Goal: Task Accomplishment & Management: Use online tool/utility

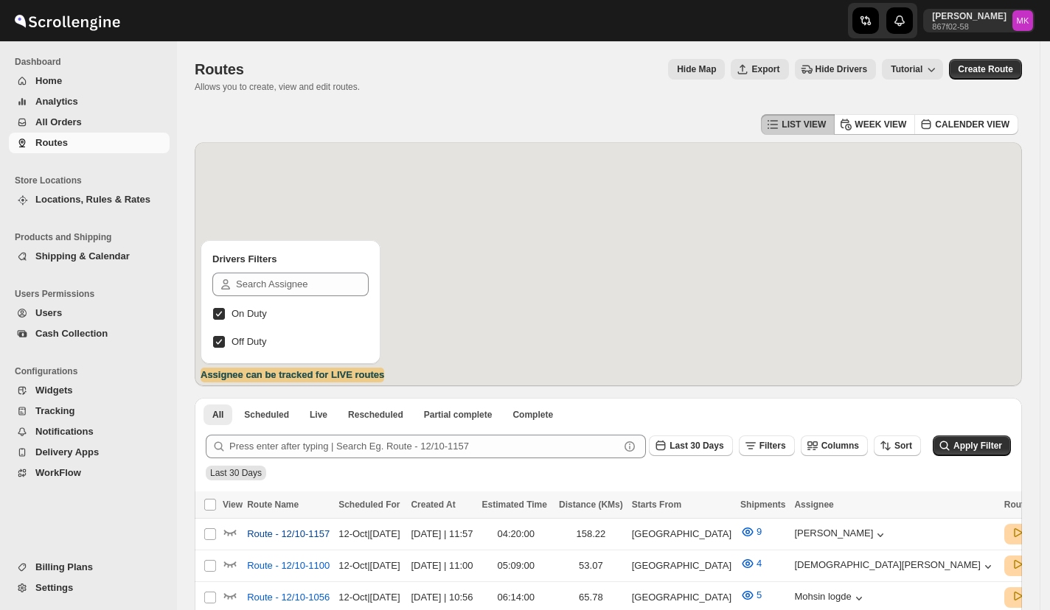
click at [310, 531] on span "Route - 12/10-1157" at bounding box center [288, 534] width 83 height 15
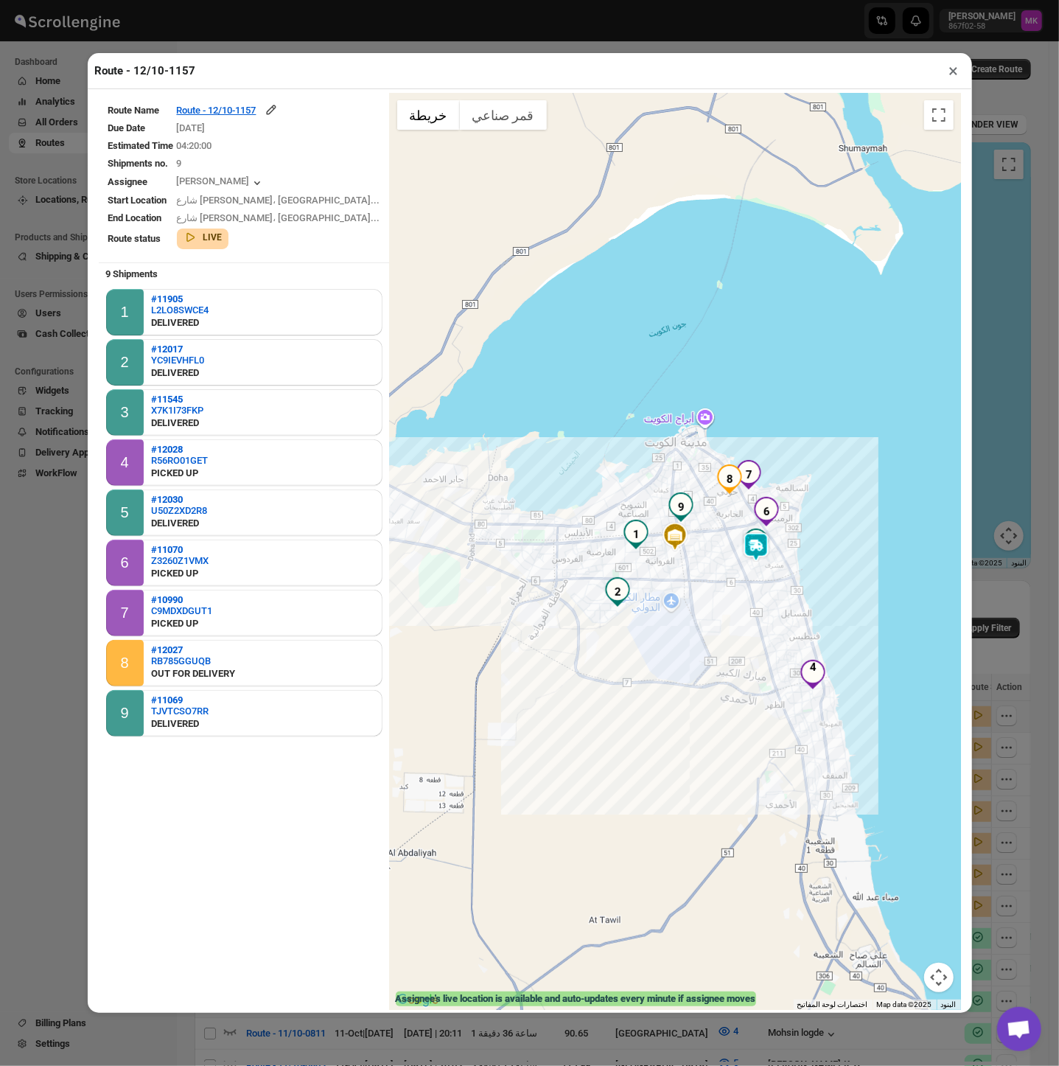
click at [956, 77] on button "×" at bounding box center [954, 70] width 21 height 21
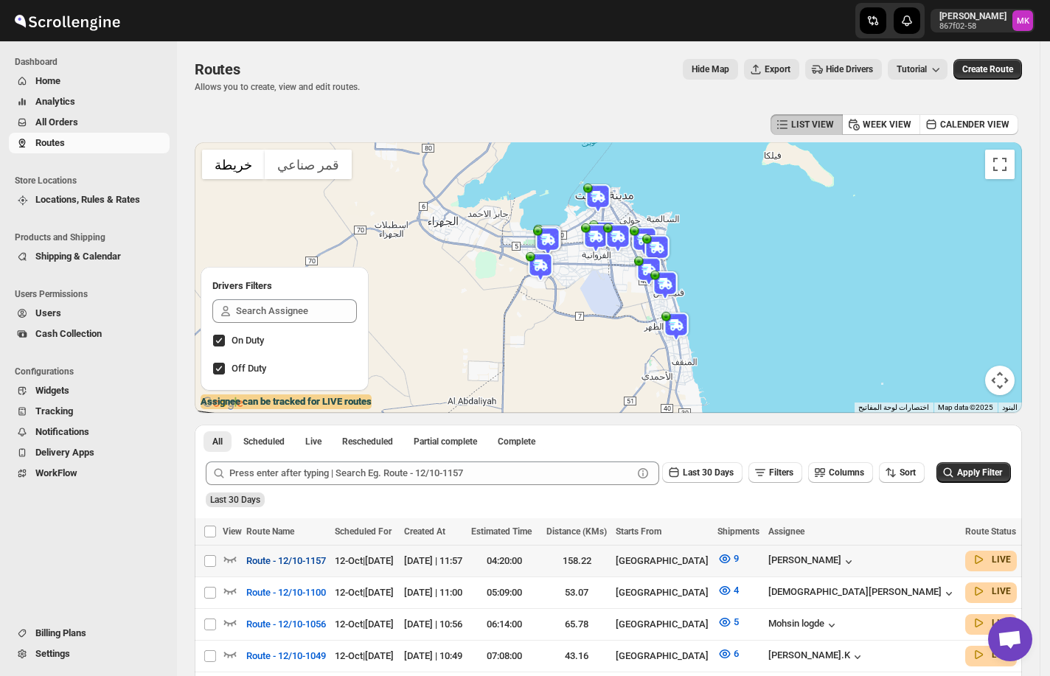
click at [302, 565] on span "Route - 12/10-1157" at bounding box center [286, 561] width 80 height 15
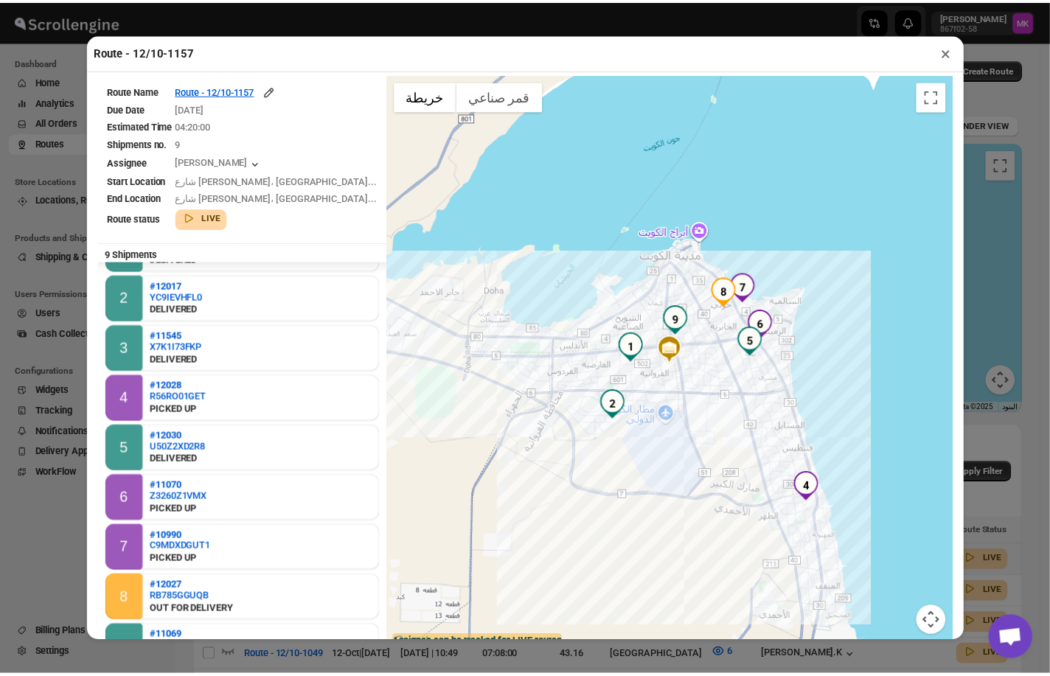
scroll to position [46, 0]
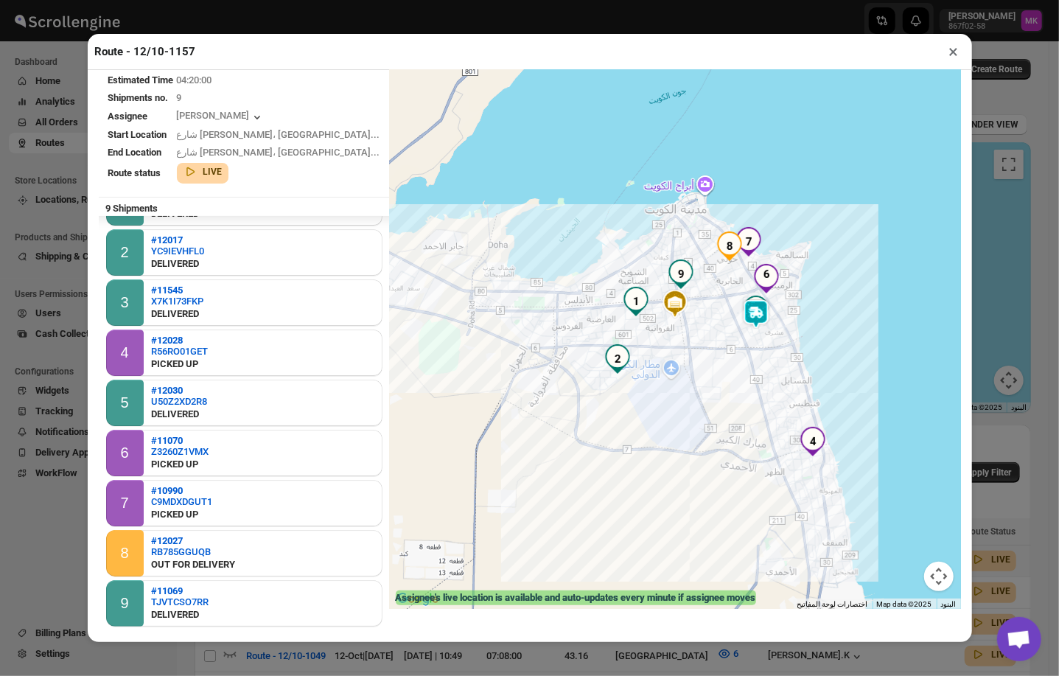
click at [953, 52] on button "×" at bounding box center [954, 51] width 21 height 21
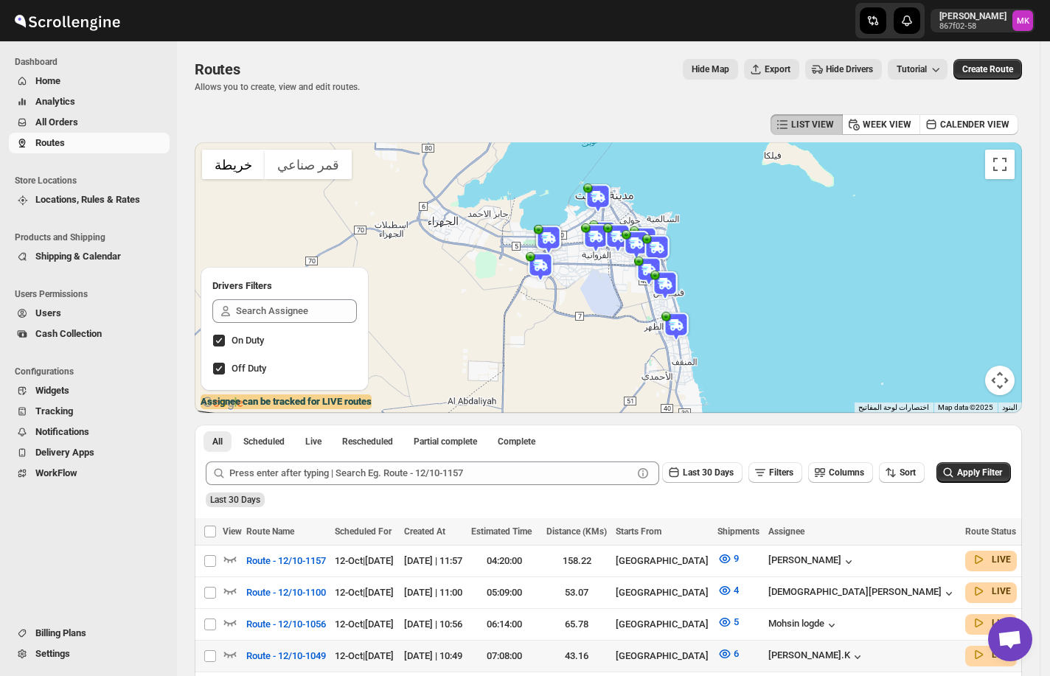
scroll to position [98, 0]
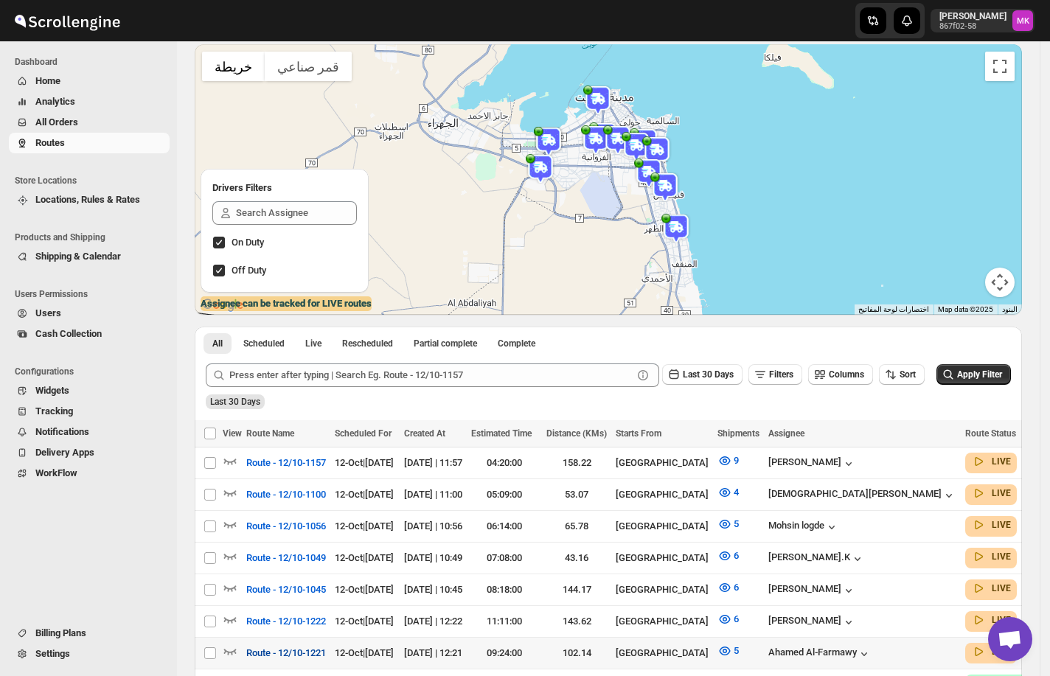
click at [320, 649] on span "Route - 12/10-1221" at bounding box center [286, 653] width 80 height 15
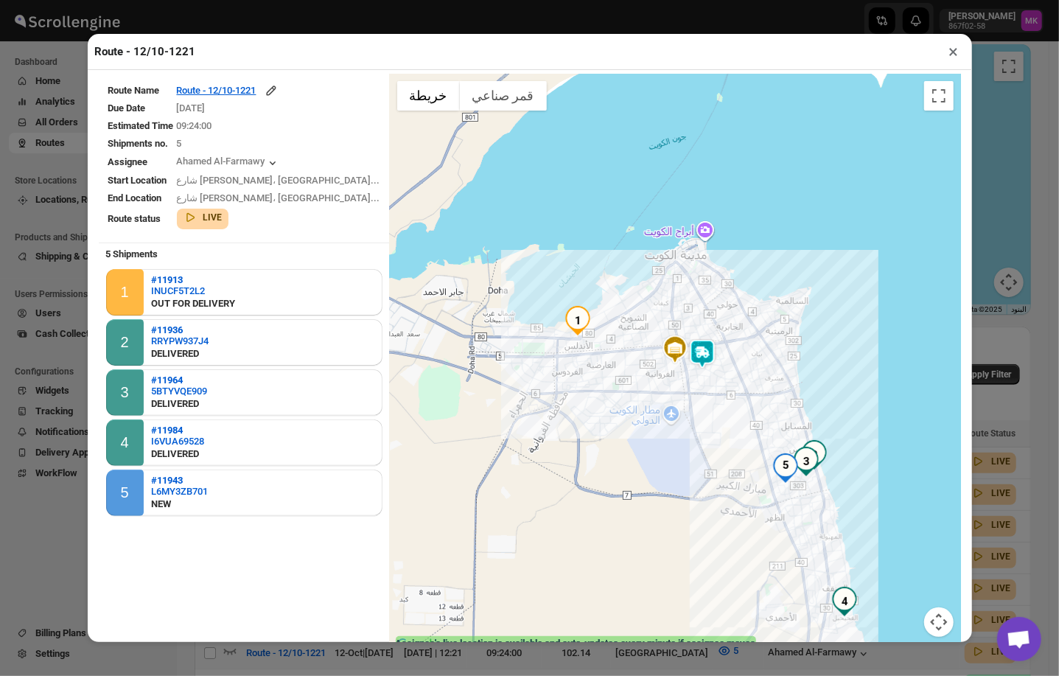
click at [947, 60] on button "×" at bounding box center [954, 51] width 21 height 21
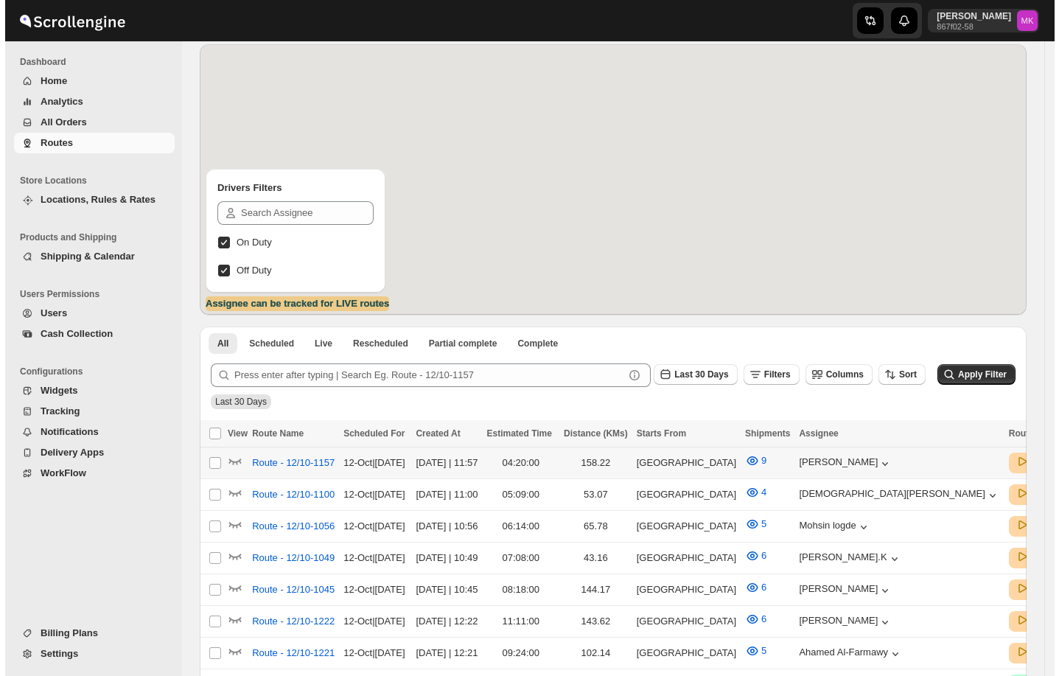
scroll to position [98, 0]
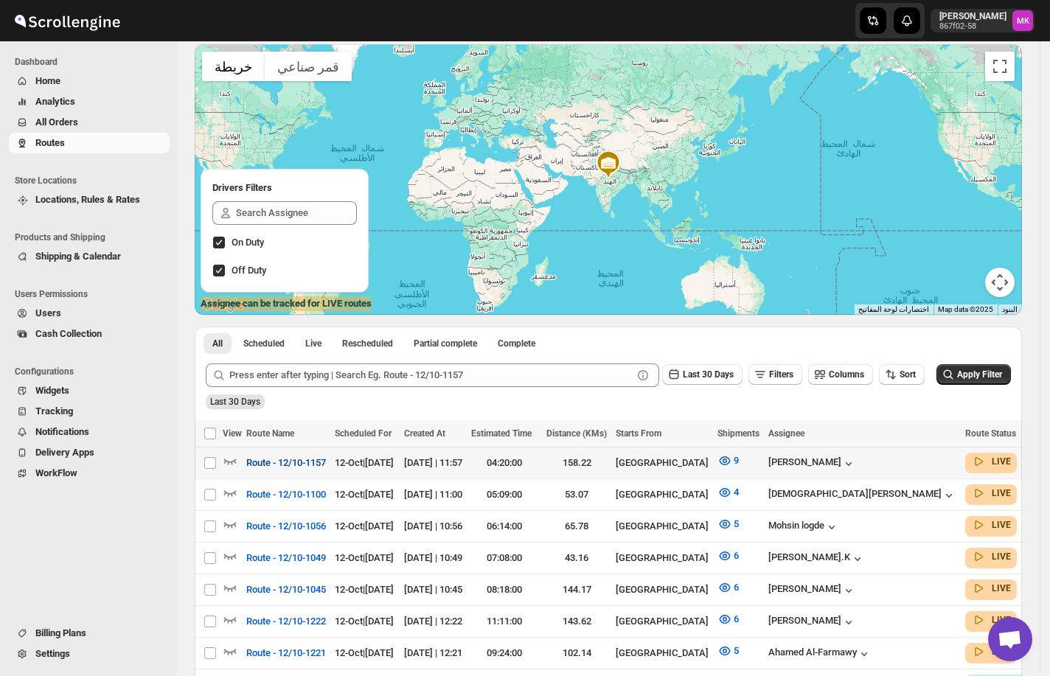
click at [254, 461] on span "Route - 12/10-1157" at bounding box center [286, 463] width 80 height 15
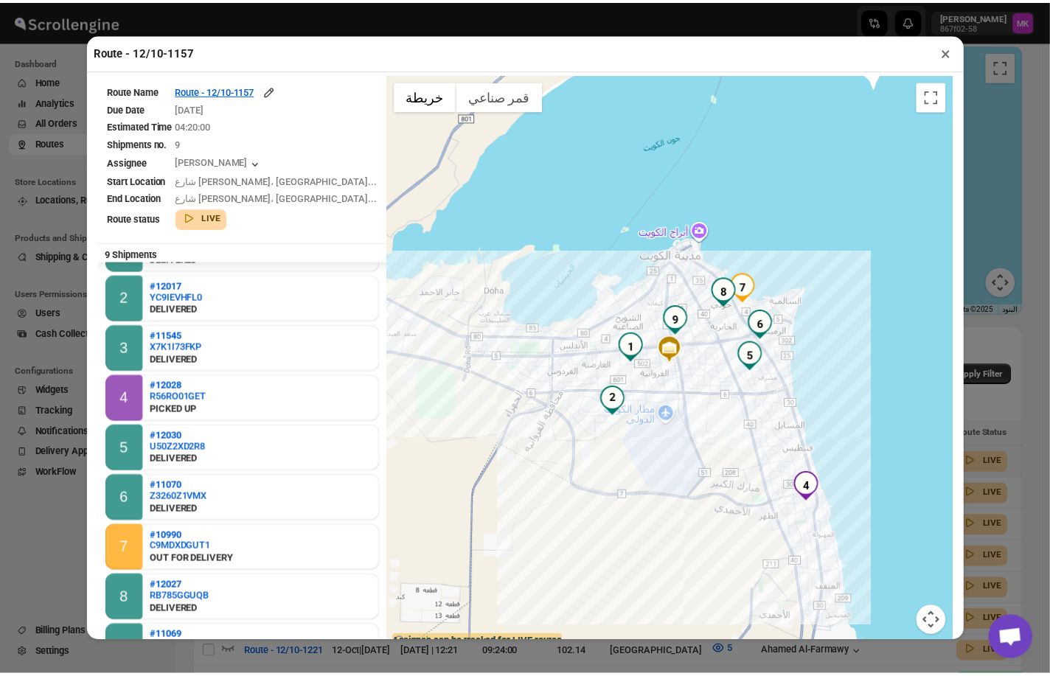
scroll to position [46, 0]
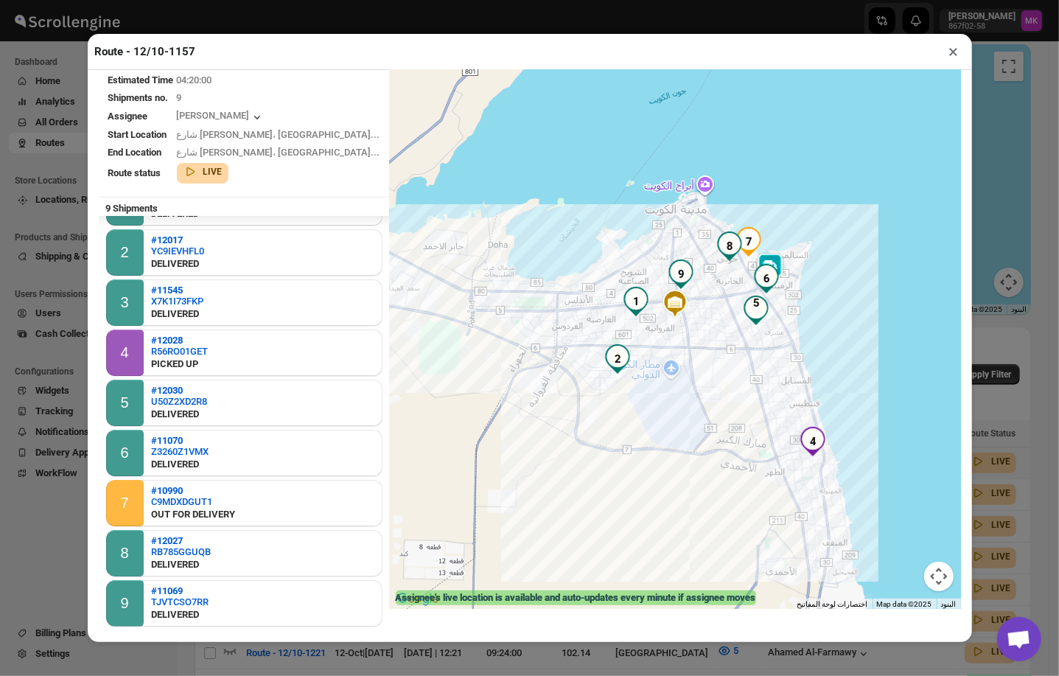
click at [954, 55] on button "×" at bounding box center [954, 51] width 21 height 21
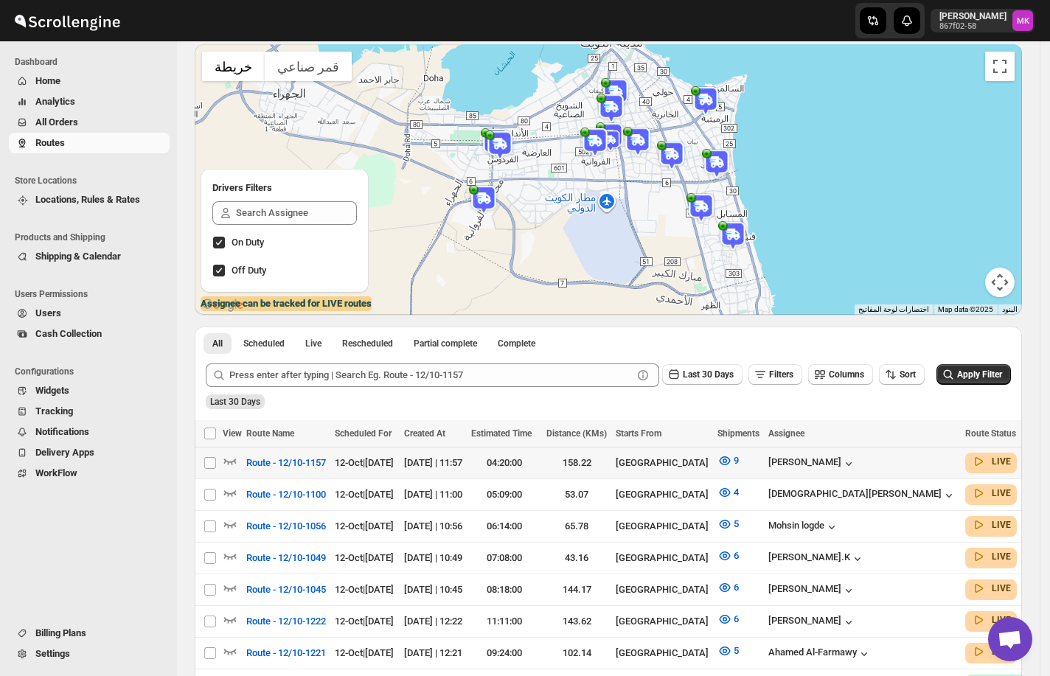
click at [102, 334] on span "Cash Collection" at bounding box center [68, 333] width 66 height 11
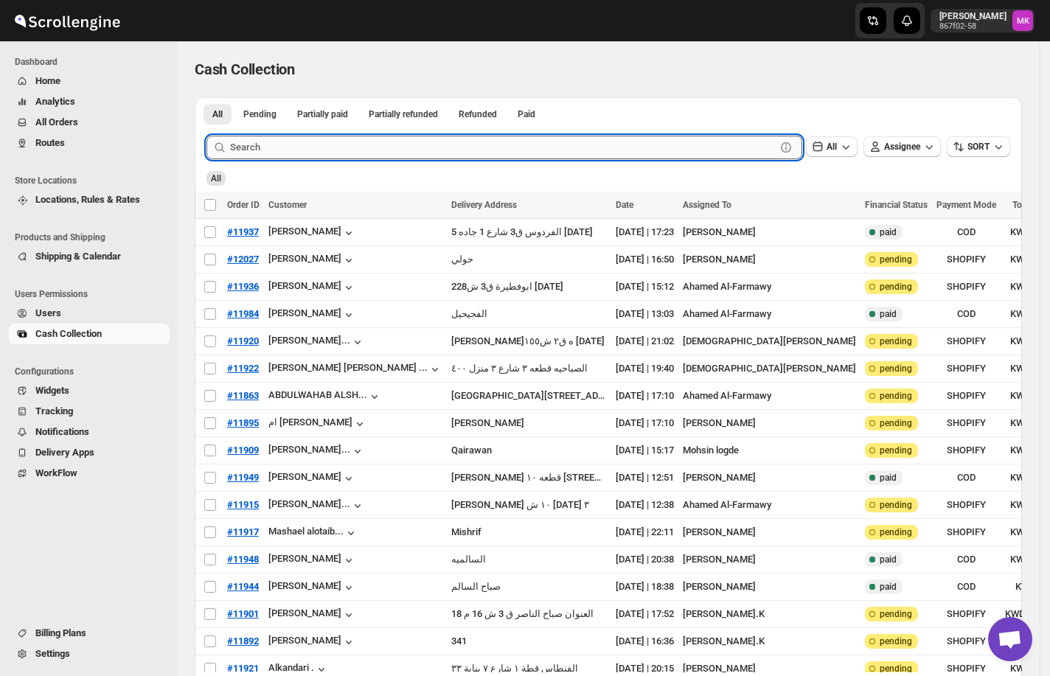
click at [339, 152] on input "text" at bounding box center [503, 148] width 546 height 24
paste input "12031"
type input "12031"
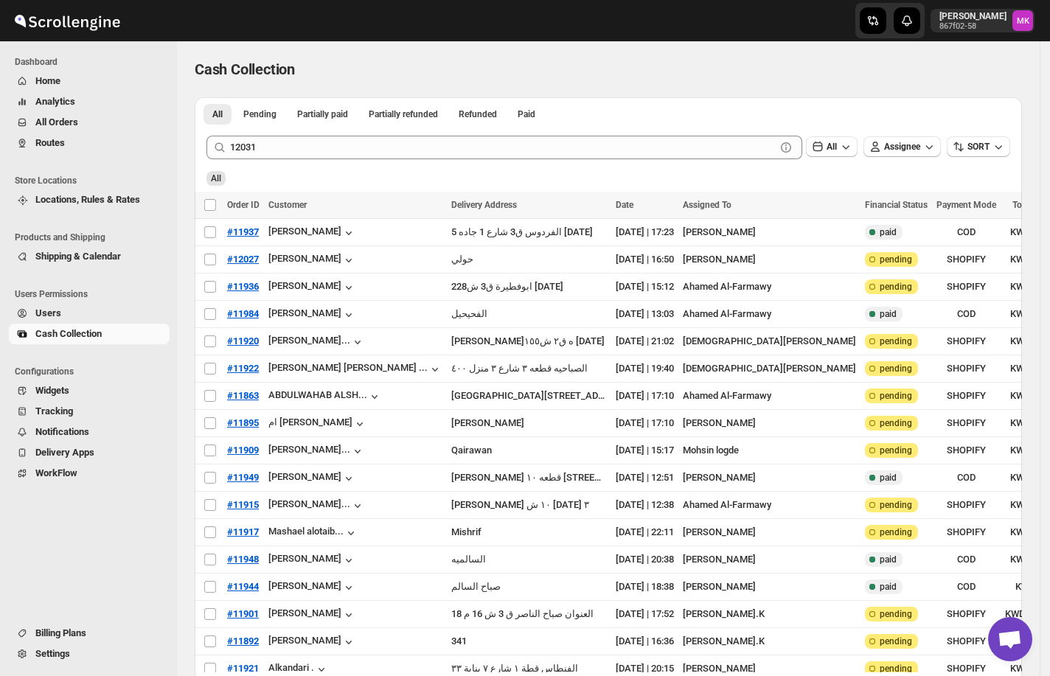
click at [49, 128] on span "All Orders" at bounding box center [56, 121] width 43 height 11
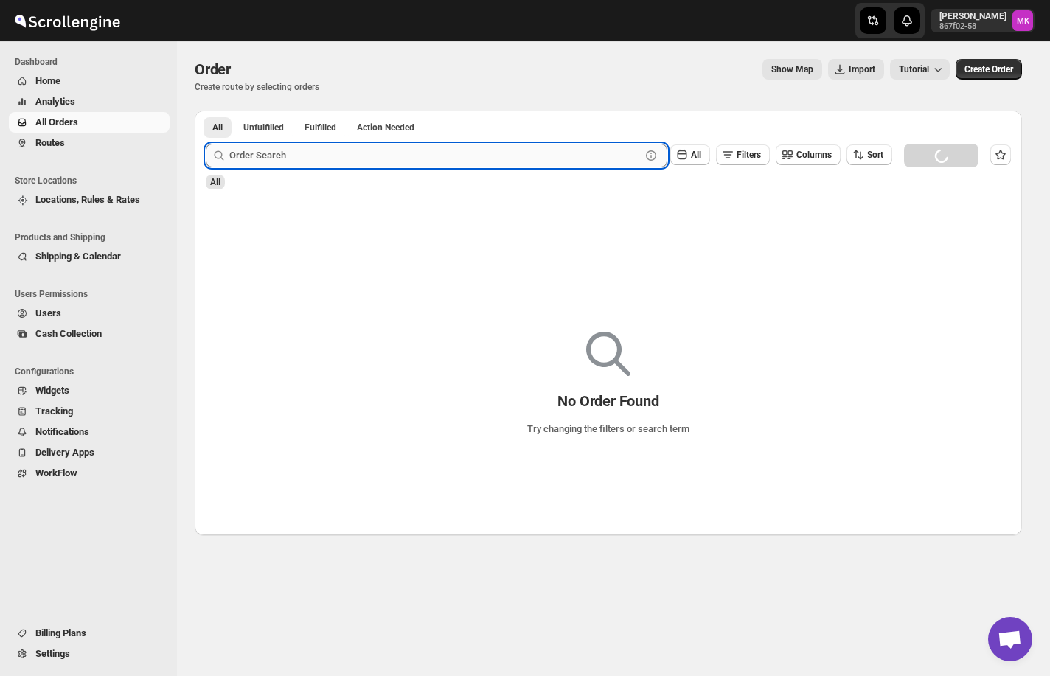
click at [289, 165] on input "text" at bounding box center [434, 156] width 411 height 24
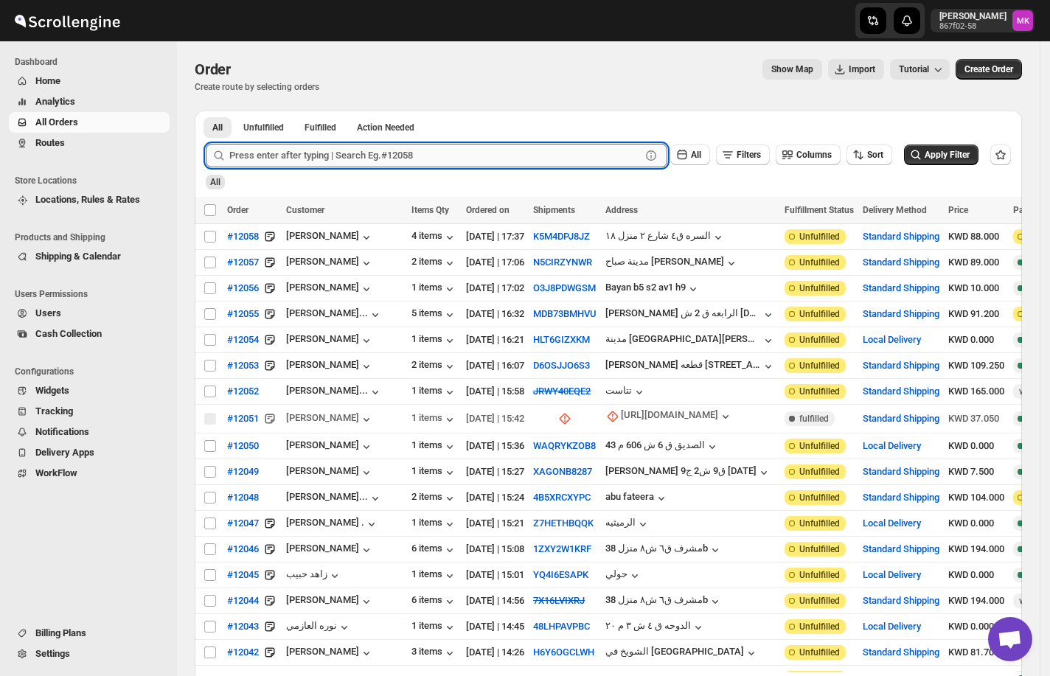
paste input "12031"
type input "12031"
click at [206, 111] on button "Submit" at bounding box center [227, 118] width 42 height 15
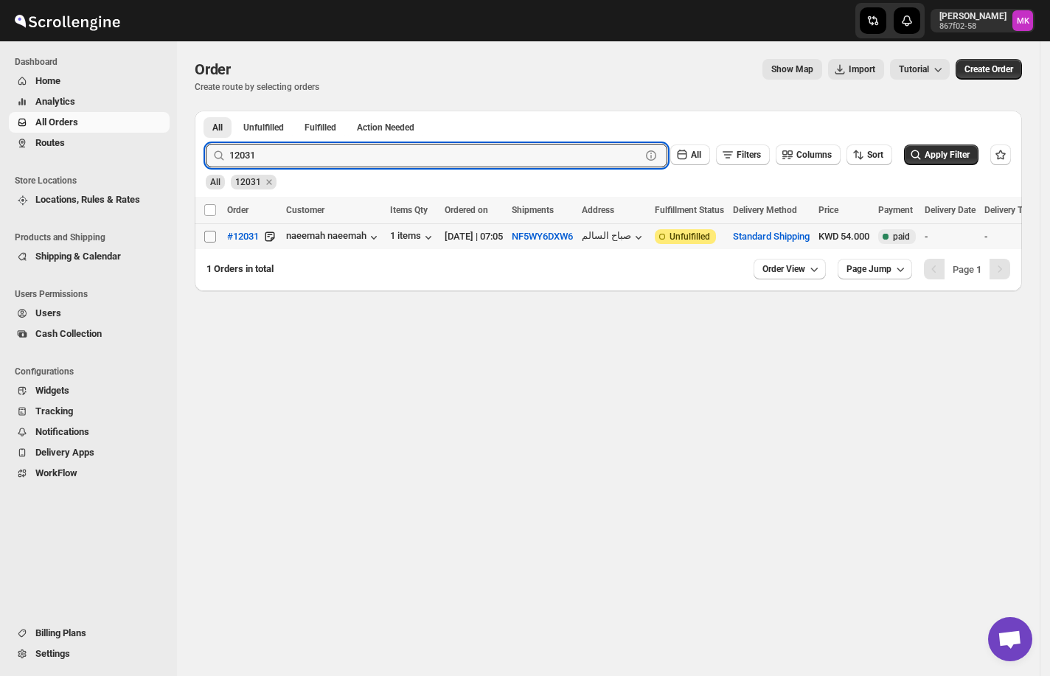
click at [204, 243] on span at bounding box center [209, 236] width 13 height 13
click at [204, 243] on input "Select order" at bounding box center [210, 237] width 12 height 12
checkbox input "false"
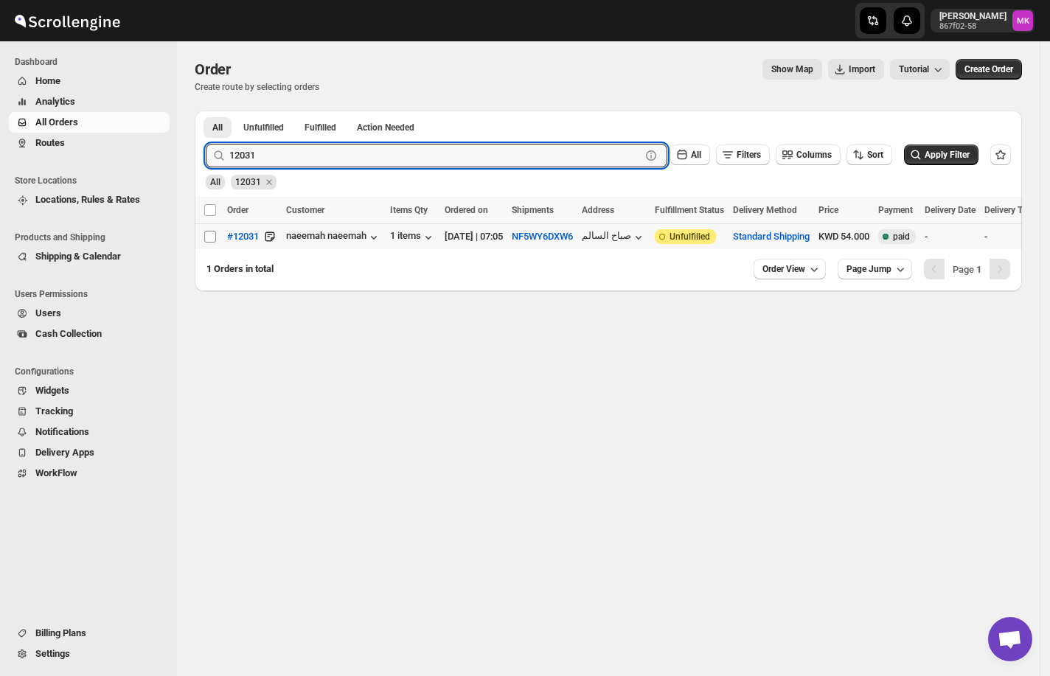
checkbox input "false"
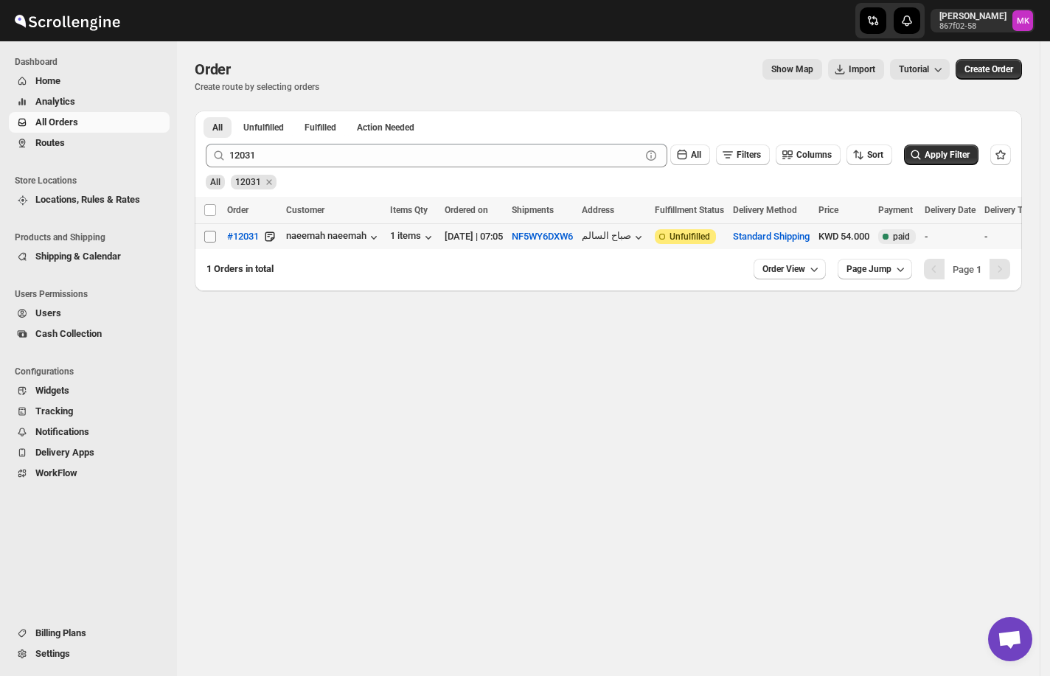
click at [215, 237] on span at bounding box center [209, 236] width 13 height 13
click at [215, 237] on input "Select order" at bounding box center [210, 237] width 12 height 12
checkbox input "false"
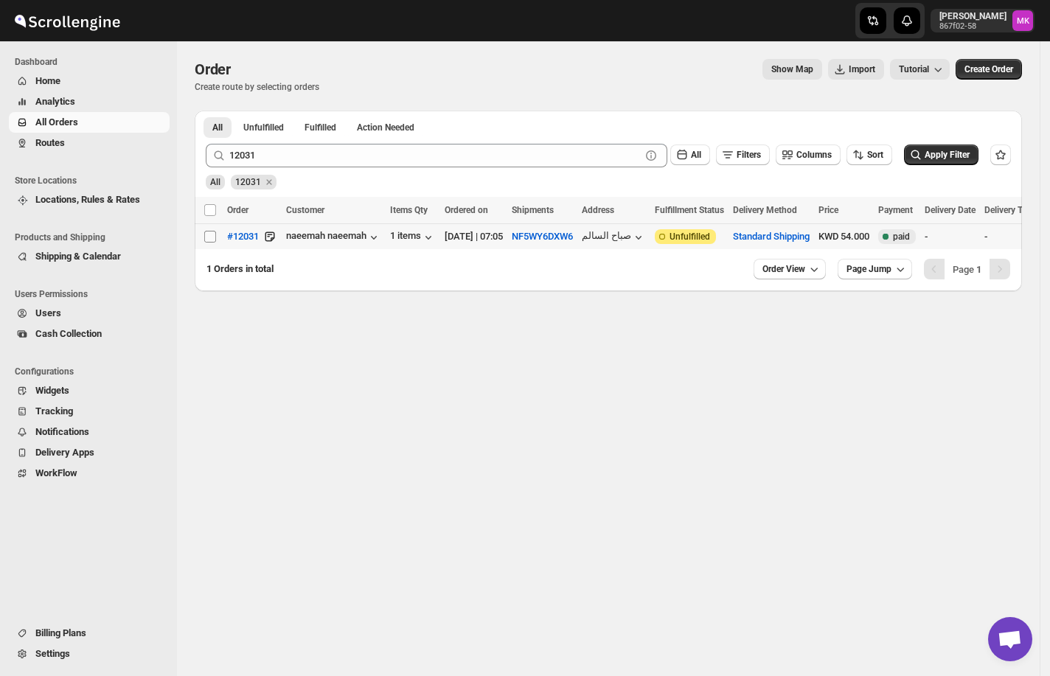
checkbox input "false"
click at [211, 236] on input "Select order" at bounding box center [210, 237] width 12 height 12
checkbox input "true"
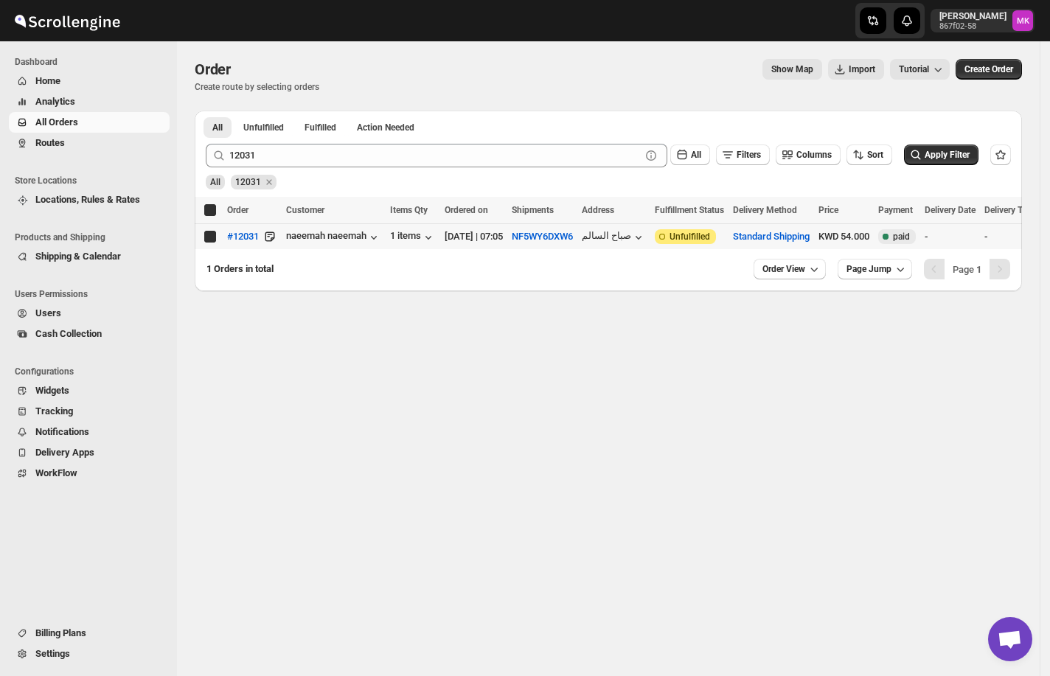
checkbox input "true"
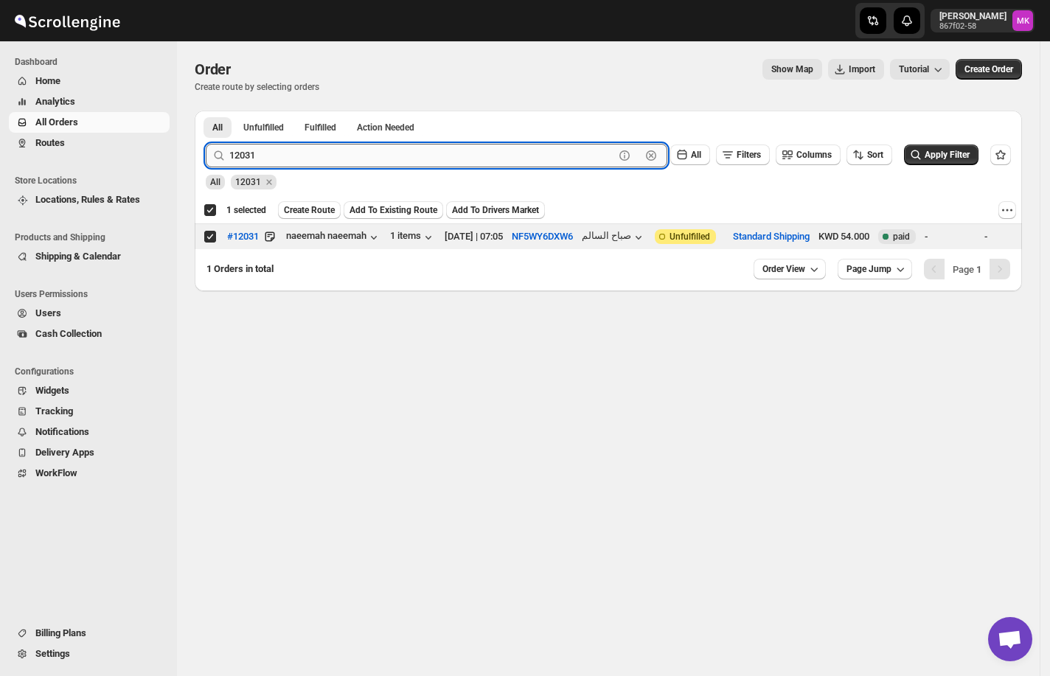
click at [242, 159] on input "12031" at bounding box center [421, 156] width 385 height 24
paste input "49"
type input "12049"
click at [206, 111] on button "Submit" at bounding box center [227, 118] width 42 height 15
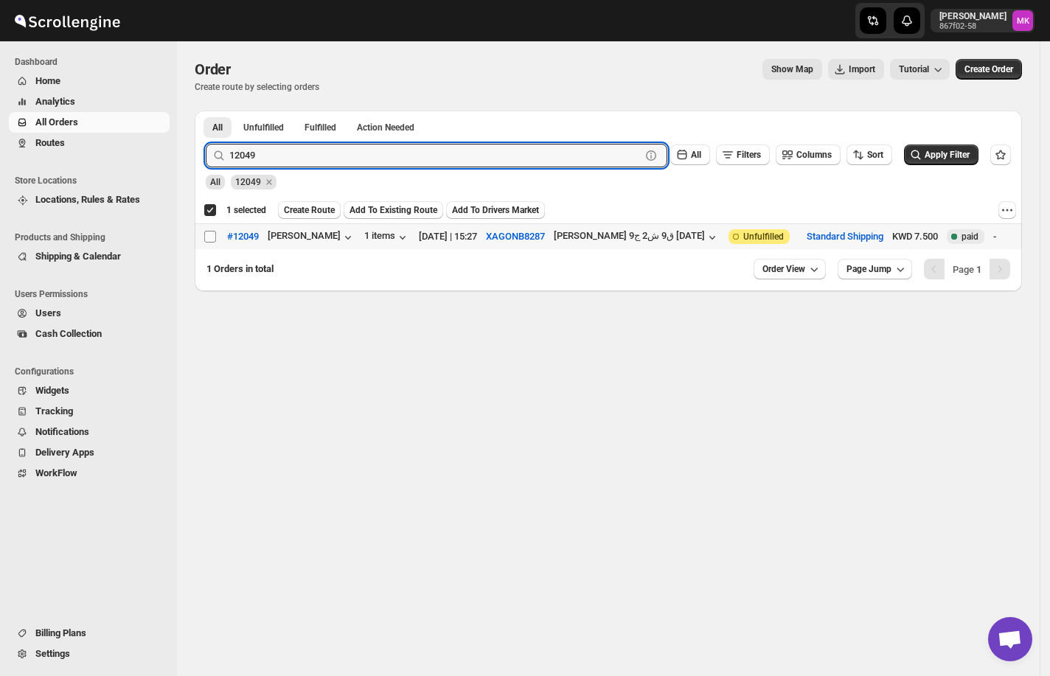
click at [213, 237] on input "Select order" at bounding box center [210, 237] width 12 height 12
checkbox input "true"
checkbox input "false"
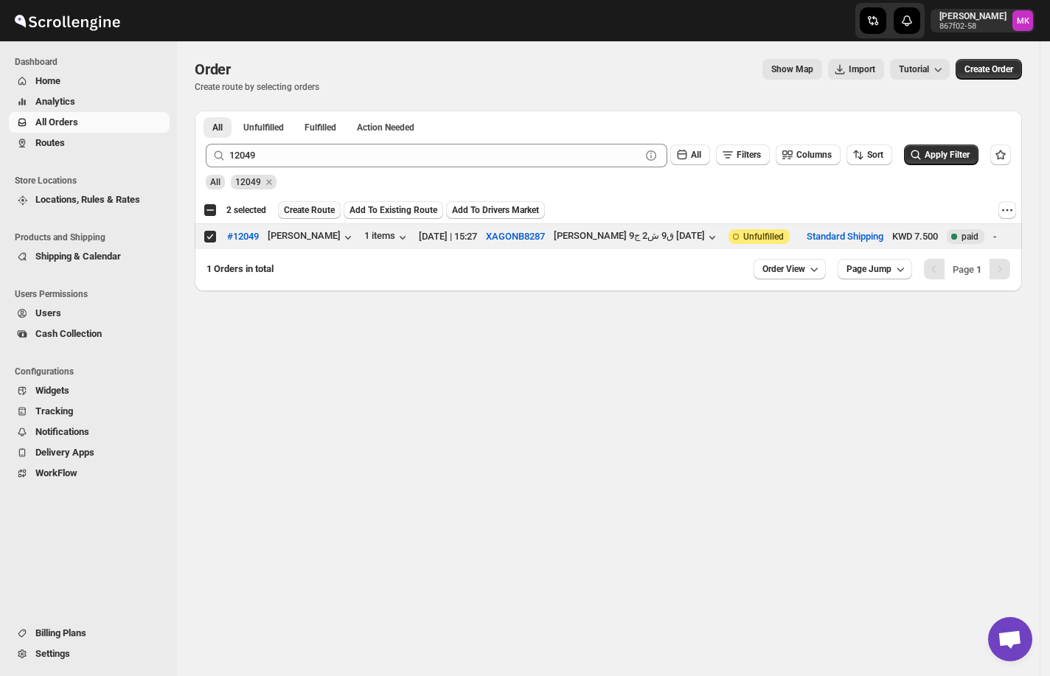
click at [318, 210] on span "Create Route" at bounding box center [309, 210] width 51 height 12
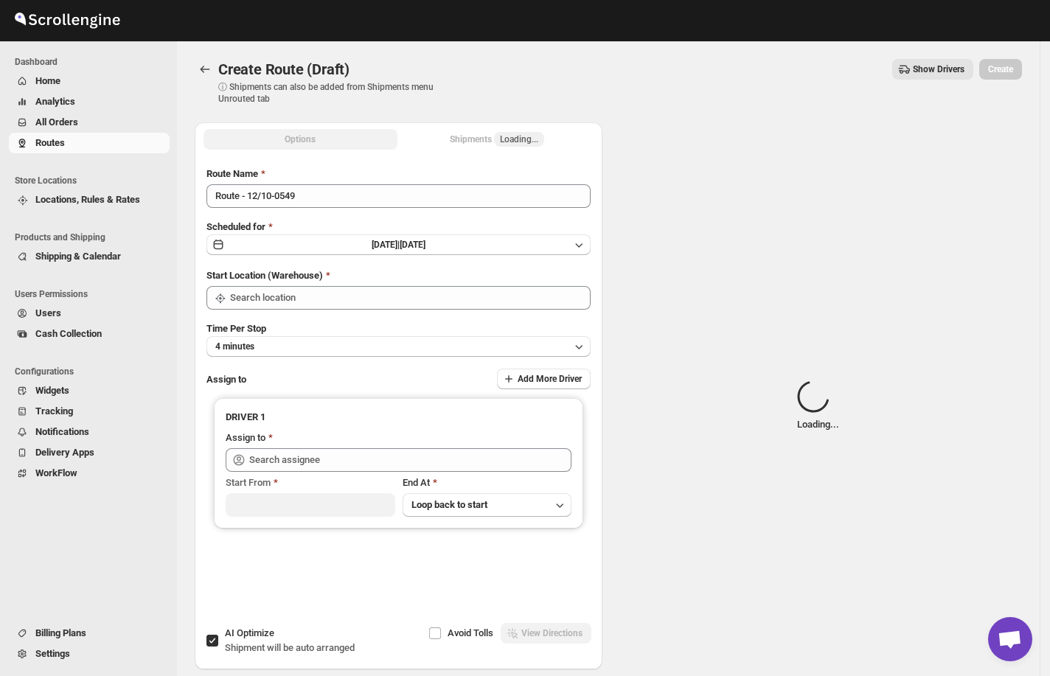
type input "[GEOGRAPHIC_DATA]"
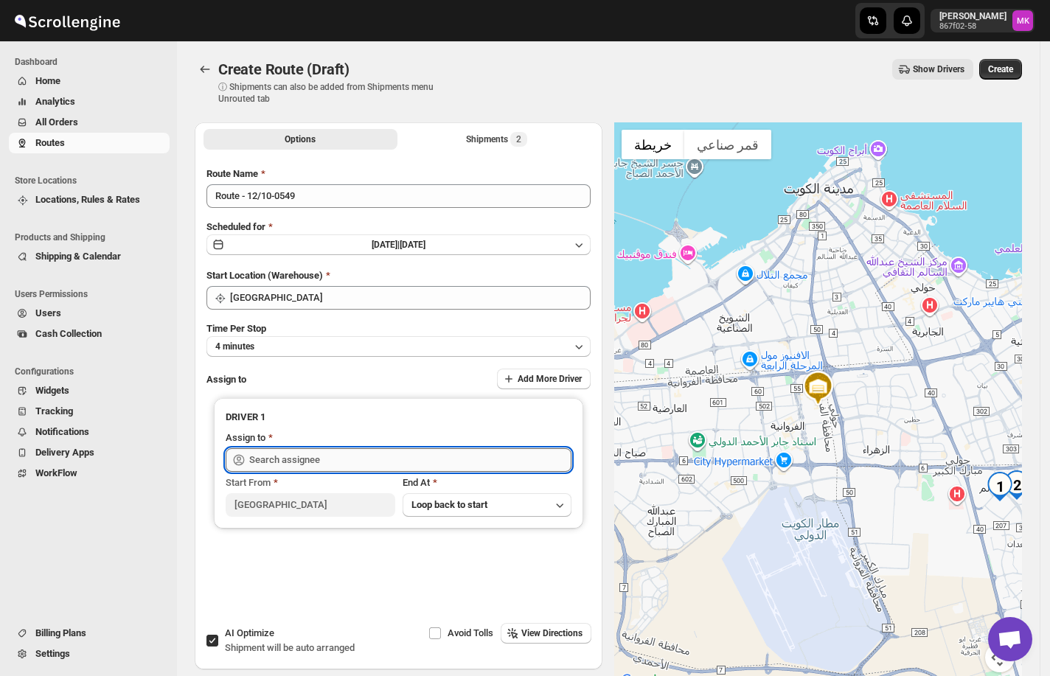
click at [293, 459] on input "text" at bounding box center [410, 460] width 322 height 24
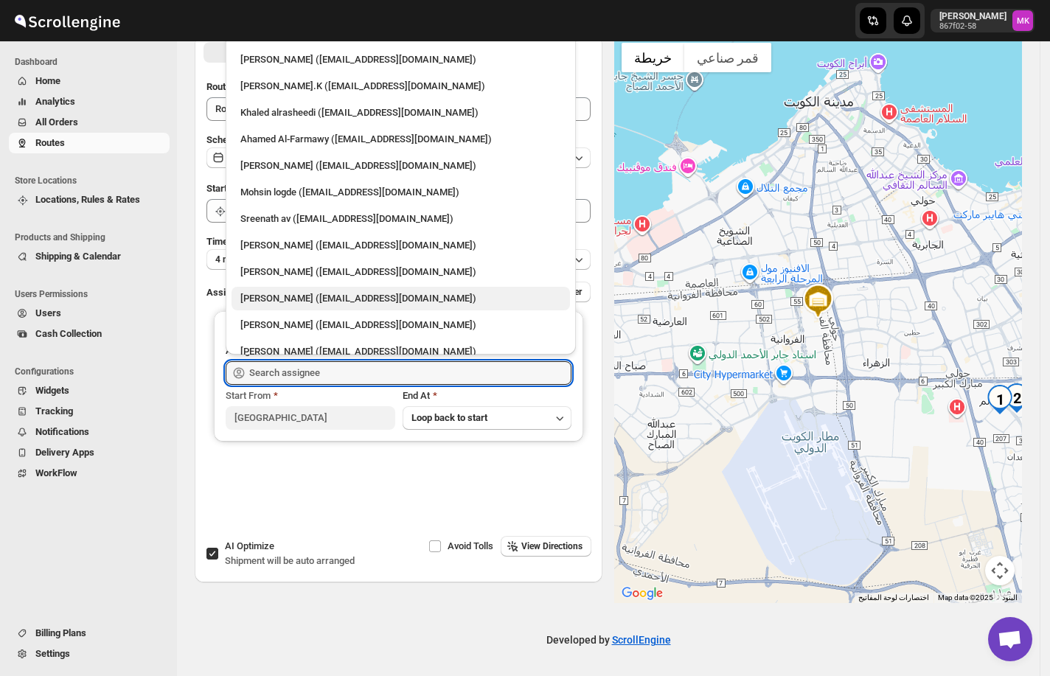
scroll to position [53, 0]
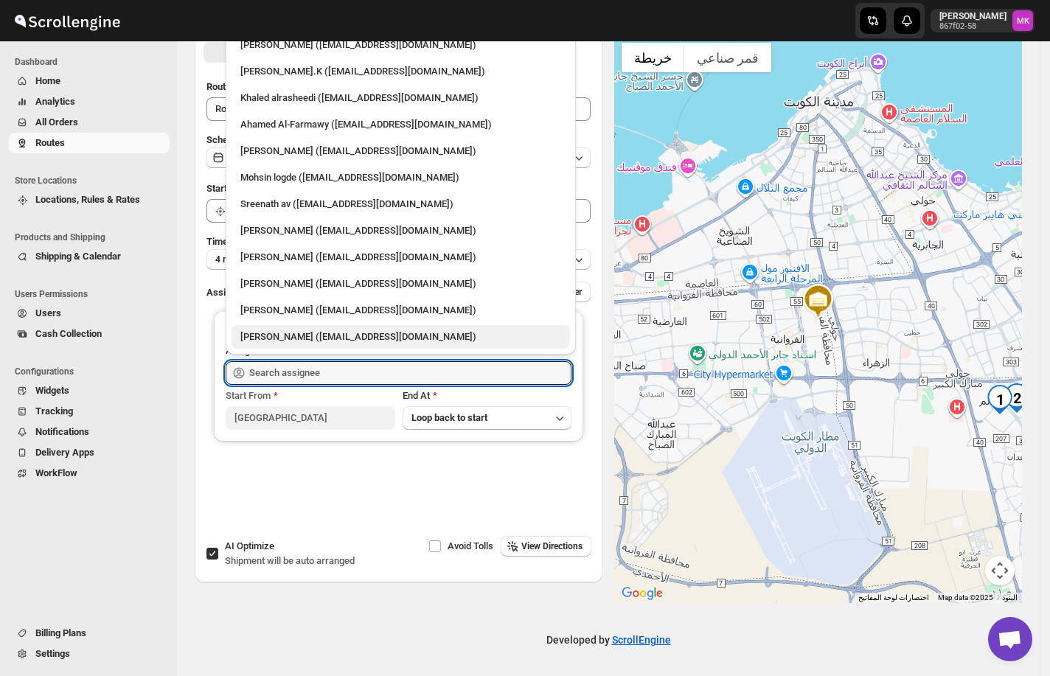
click at [285, 333] on div "Shyam Kumar (shyamkumargole2@gmail.com)" at bounding box center [400, 337] width 321 height 15
type input "Shyam Kumar (shyamkumargole2@gmail.com)"
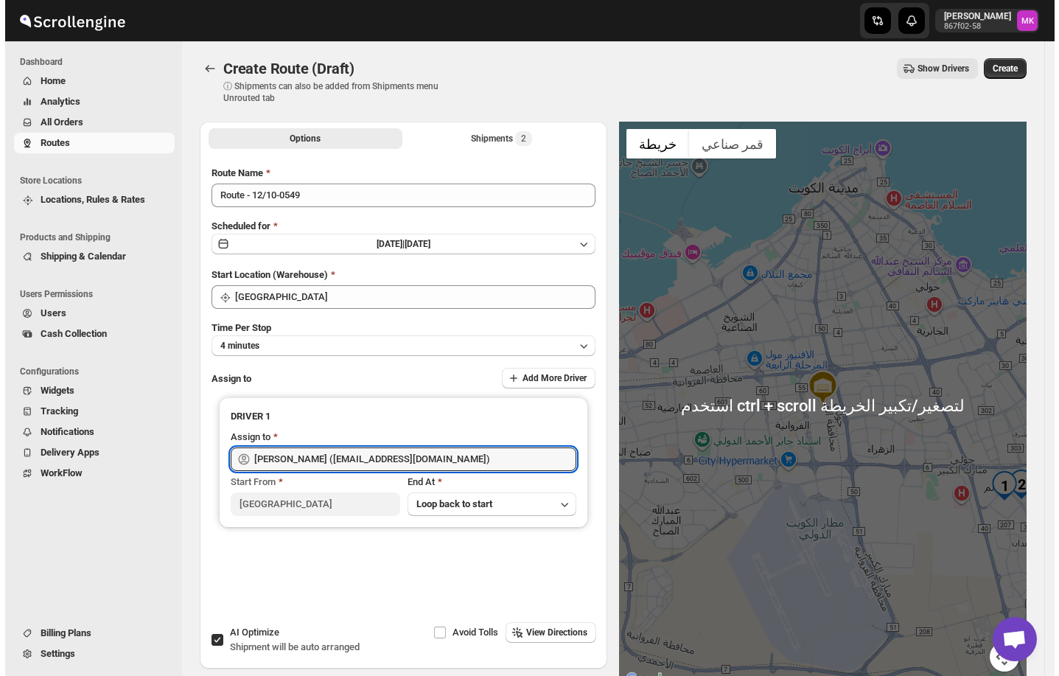
scroll to position [0, 0]
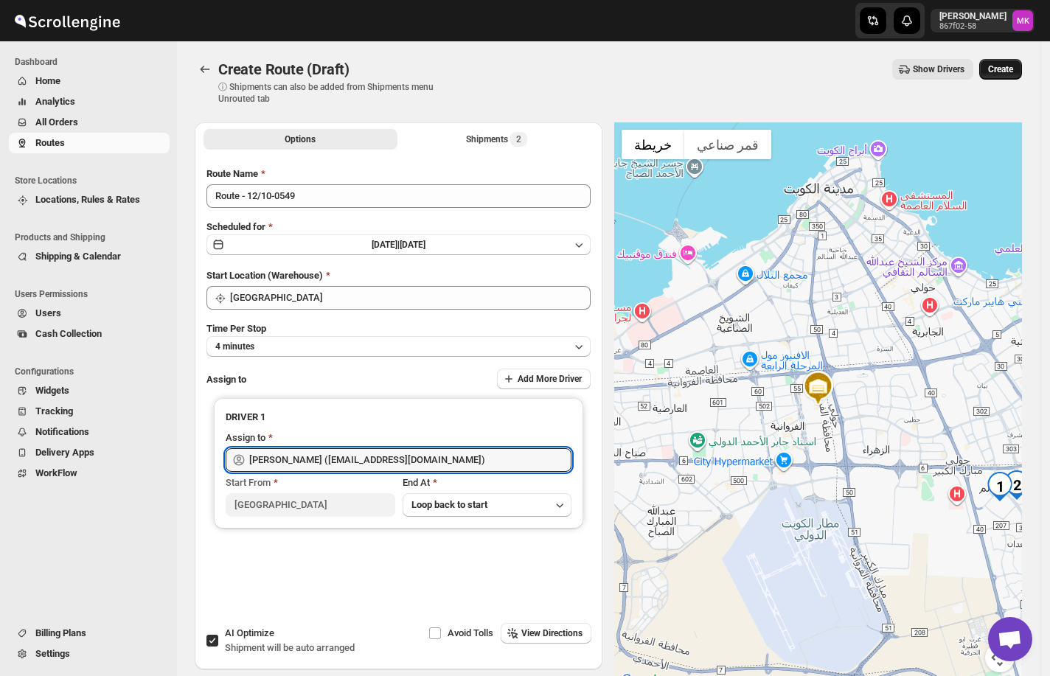
click at [998, 77] on button "Create" at bounding box center [1000, 69] width 43 height 21
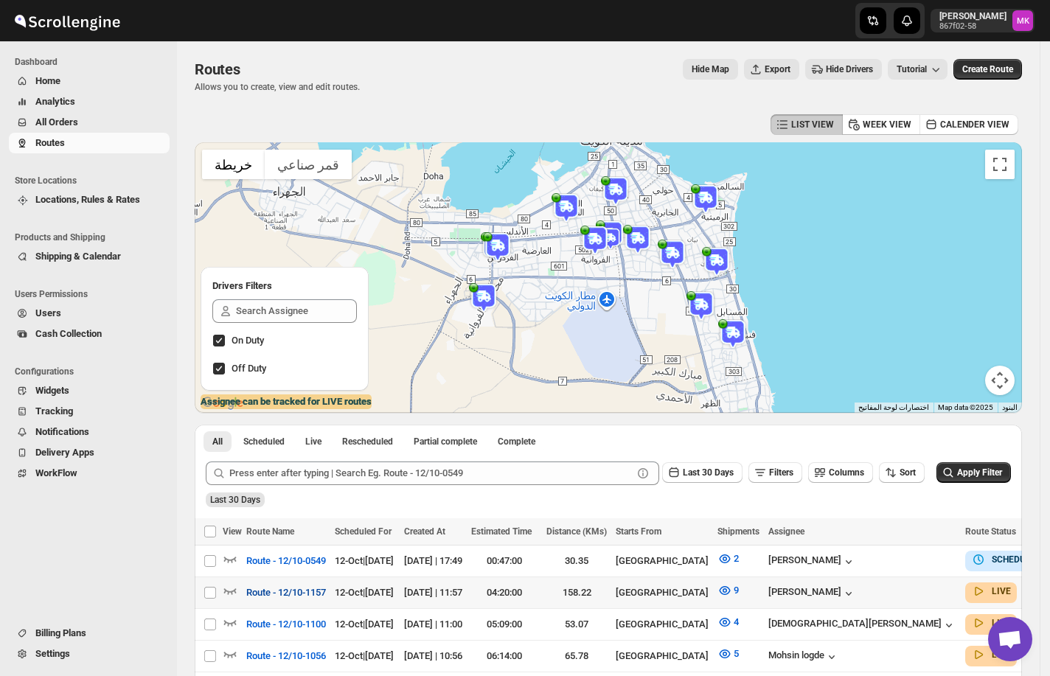
click at [313, 588] on span "Route - 12/10-1157" at bounding box center [286, 592] width 80 height 15
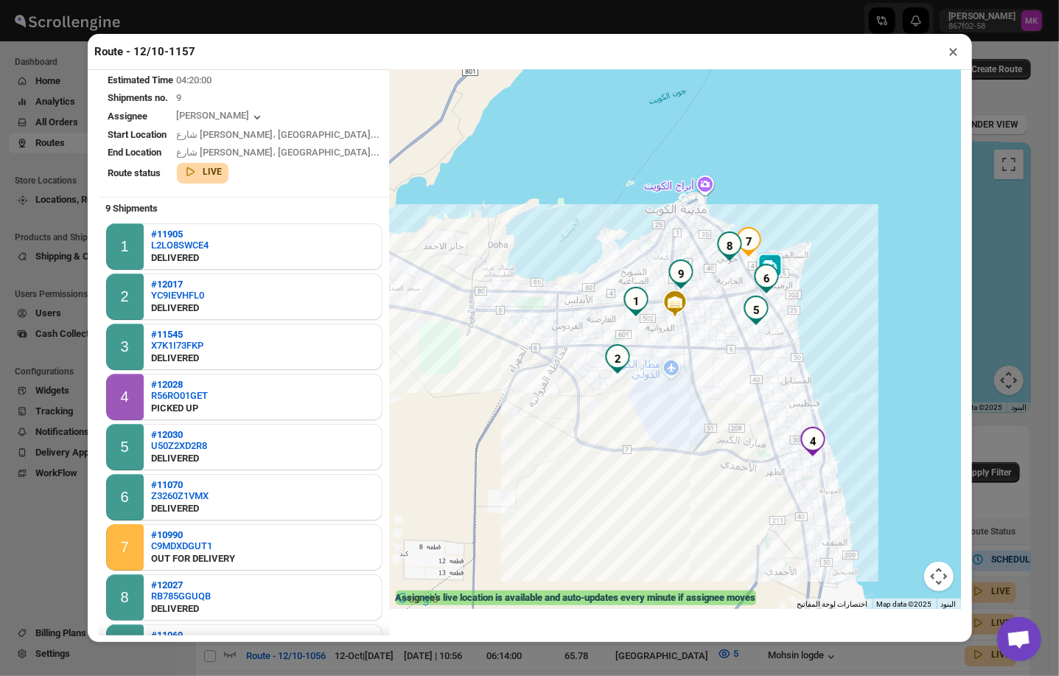
click at [950, 52] on button "×" at bounding box center [954, 51] width 21 height 21
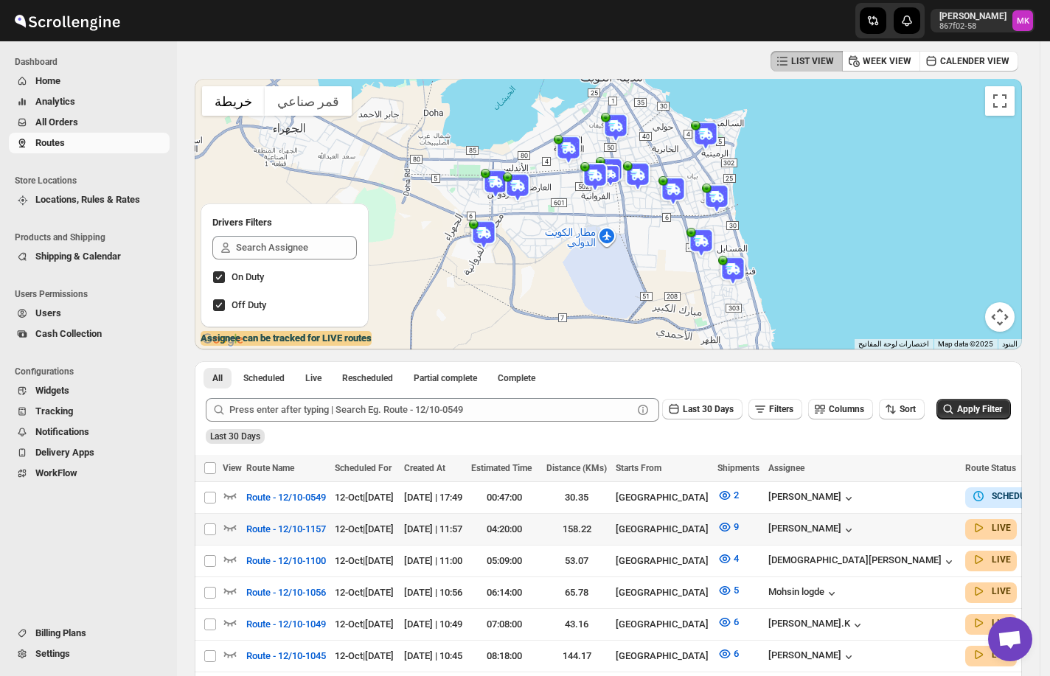
scroll to position [196, 0]
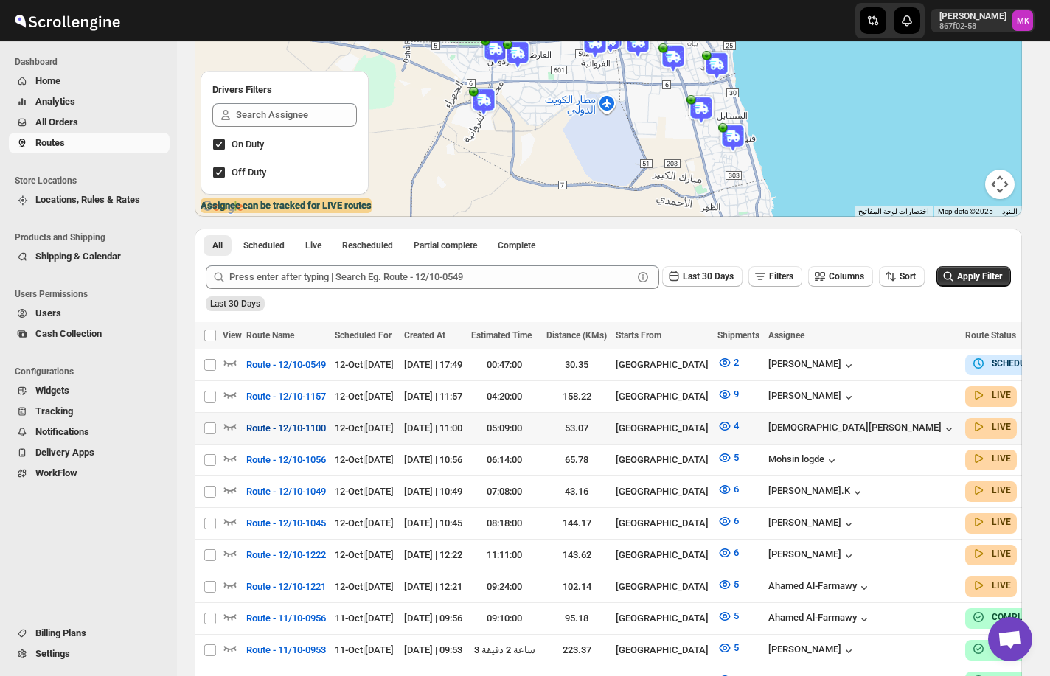
click at [299, 425] on span "Route - 12/10-1100" at bounding box center [286, 428] width 80 height 15
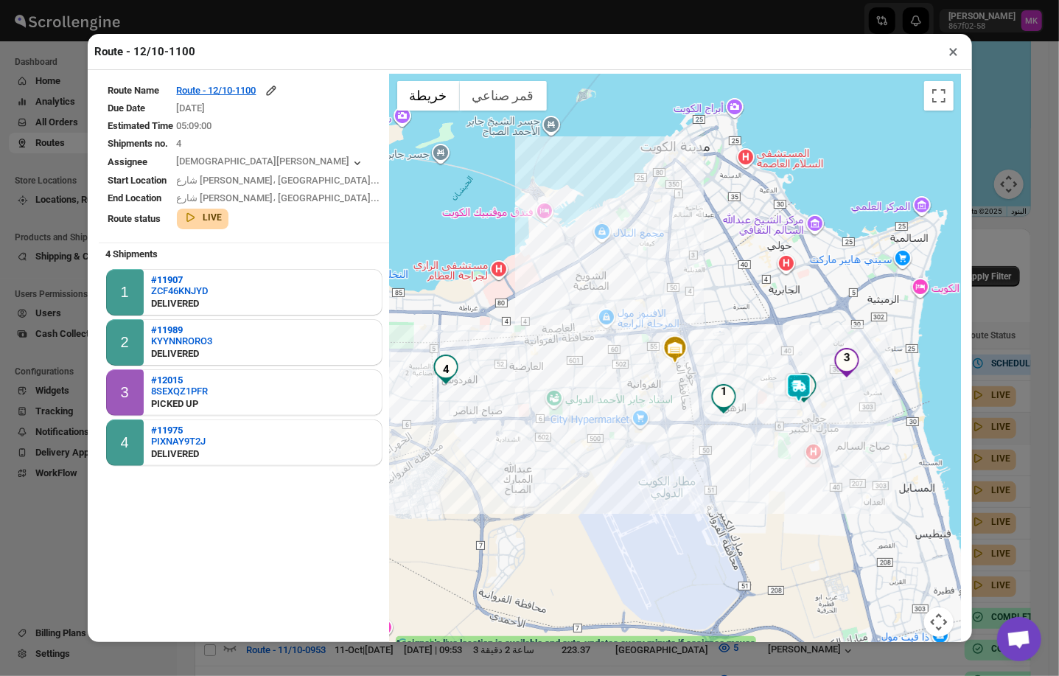
drag, startPoint x: 949, startPoint y: 54, endPoint x: 938, endPoint y: 59, distance: 12.9
click at [949, 54] on button "×" at bounding box center [954, 51] width 21 height 21
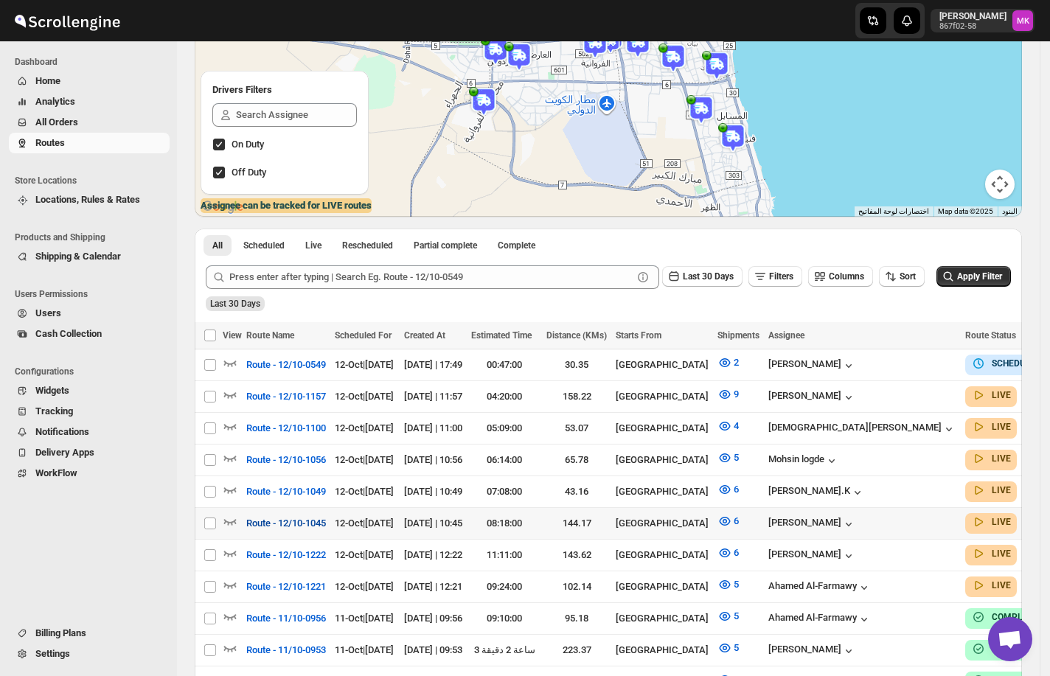
click at [323, 517] on span "Route - 12/10-1045" at bounding box center [286, 523] width 80 height 15
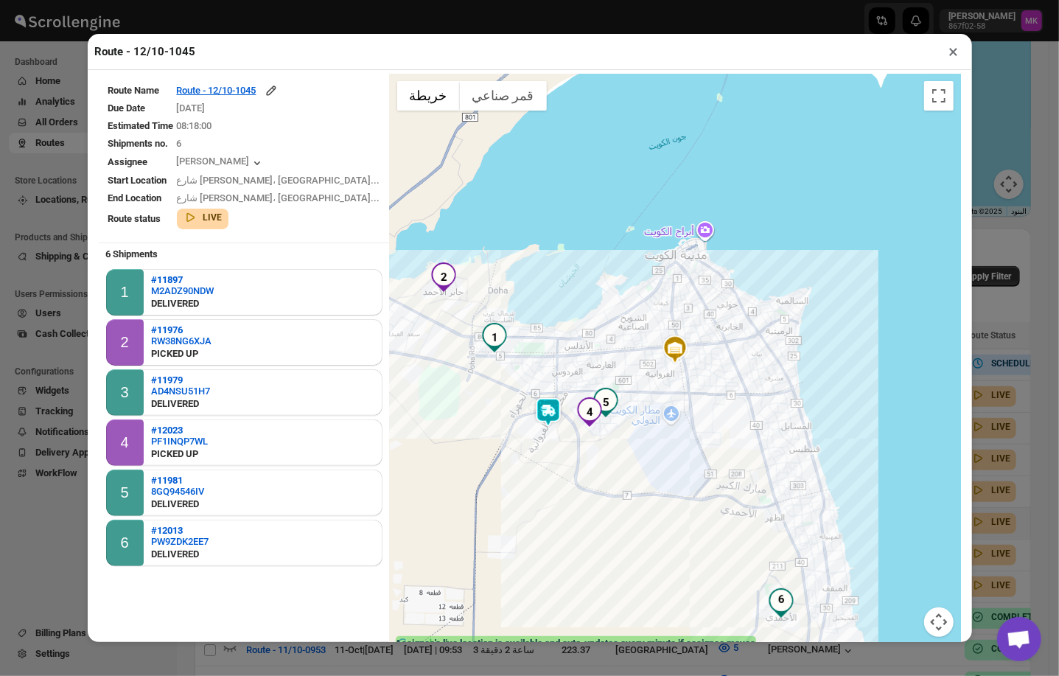
click at [950, 53] on button "×" at bounding box center [954, 51] width 21 height 21
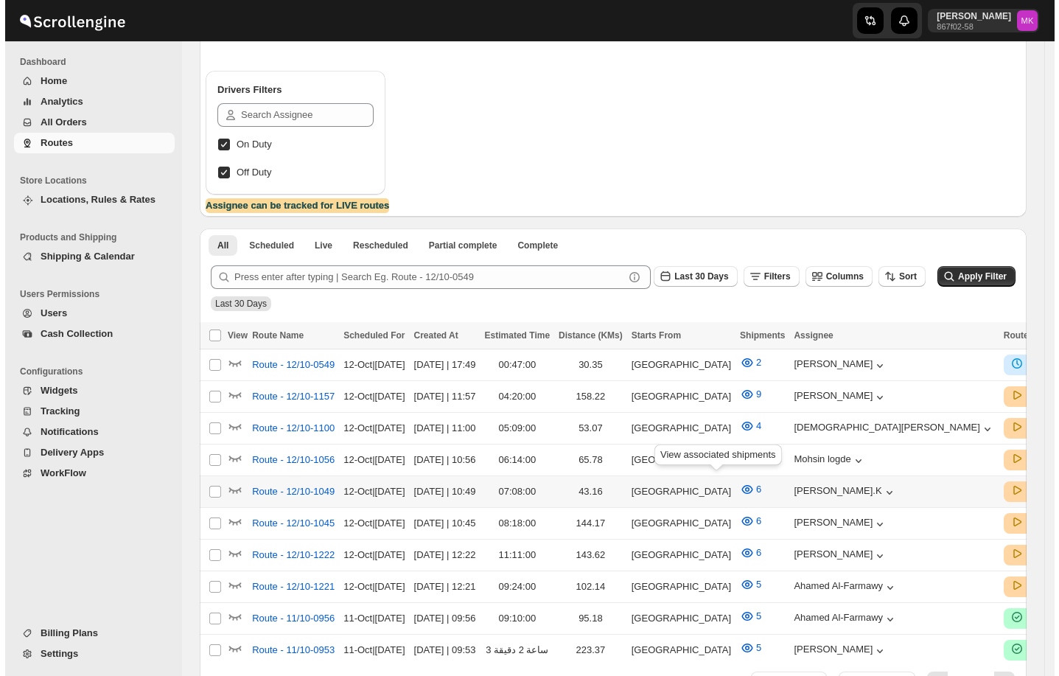
scroll to position [196, 0]
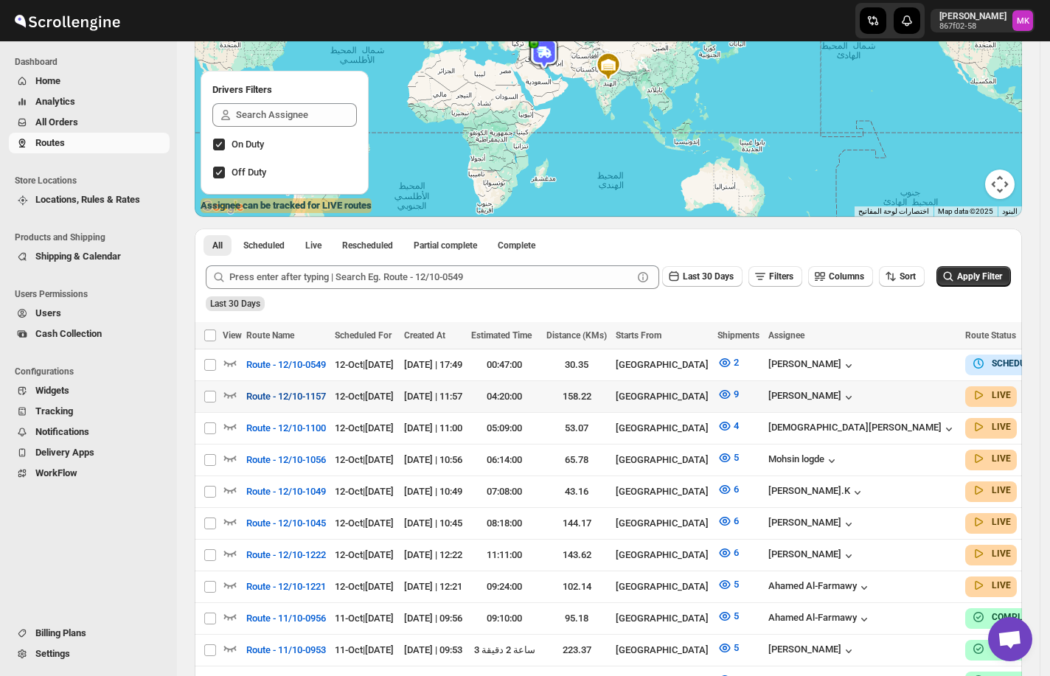
click at [320, 389] on span "Route - 12/10-1157" at bounding box center [286, 396] width 80 height 15
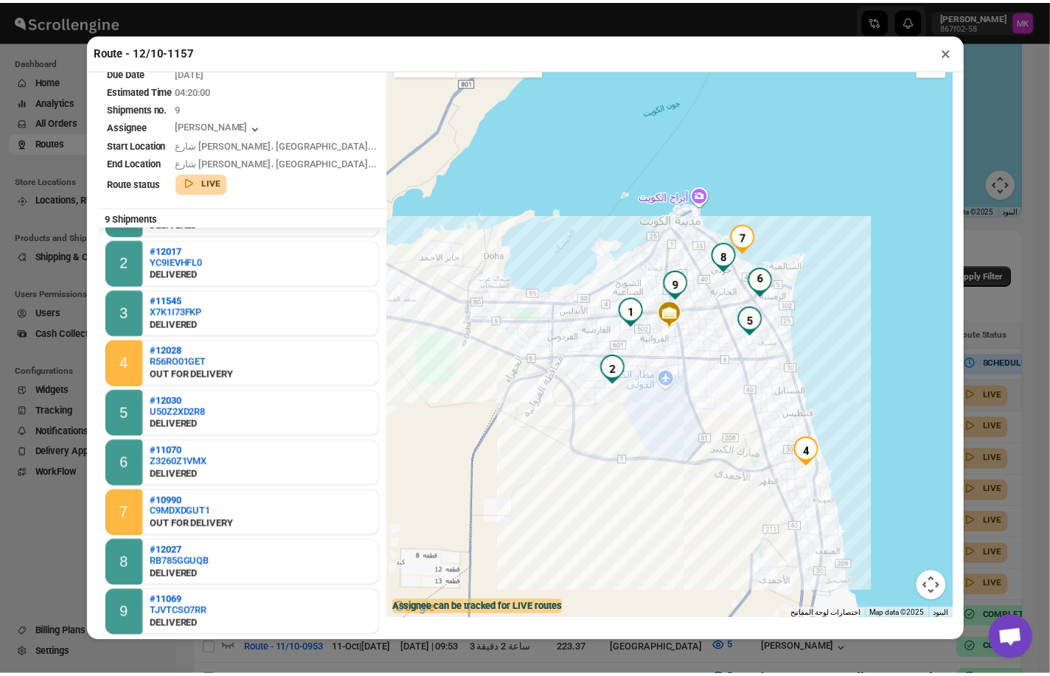
scroll to position [46, 0]
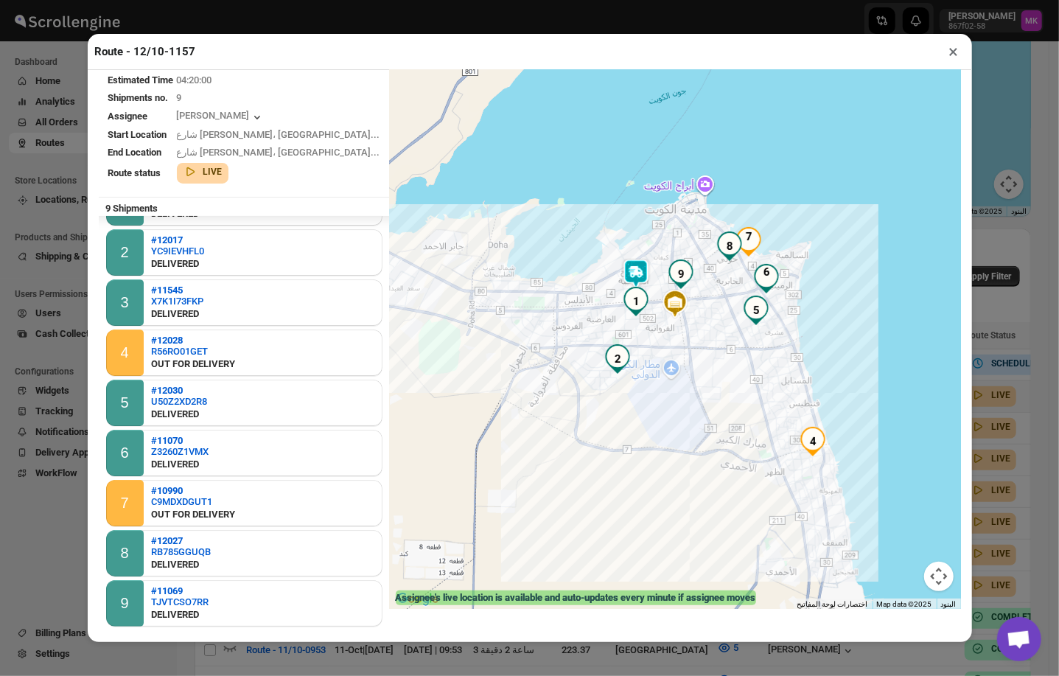
click at [949, 60] on button "×" at bounding box center [954, 51] width 21 height 21
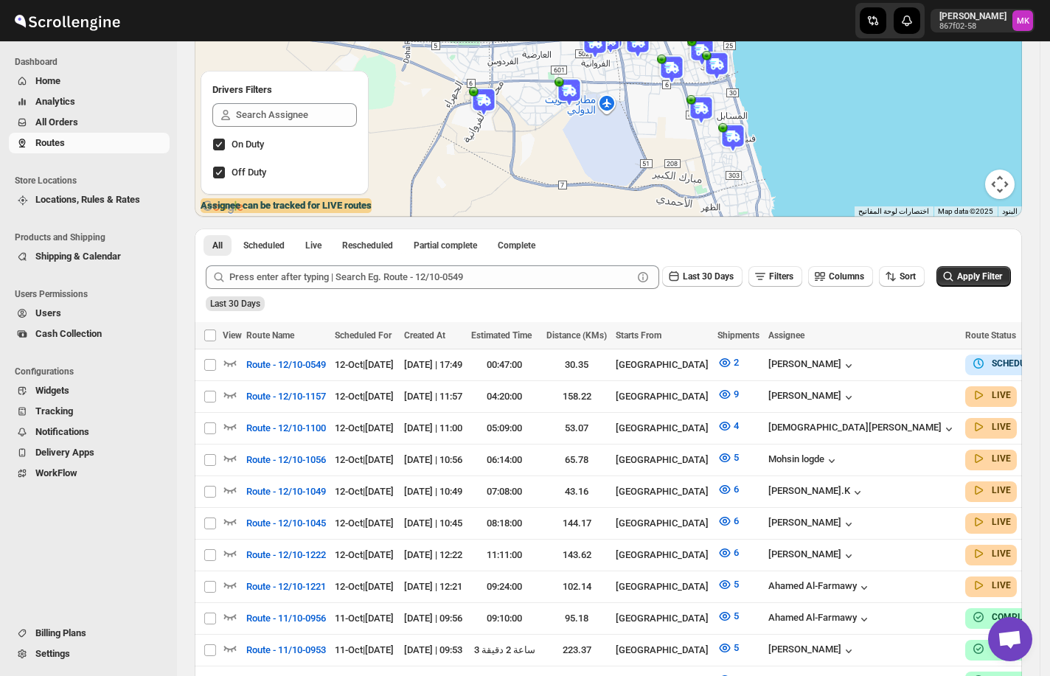
click at [72, 125] on span "All Orders" at bounding box center [56, 121] width 43 height 11
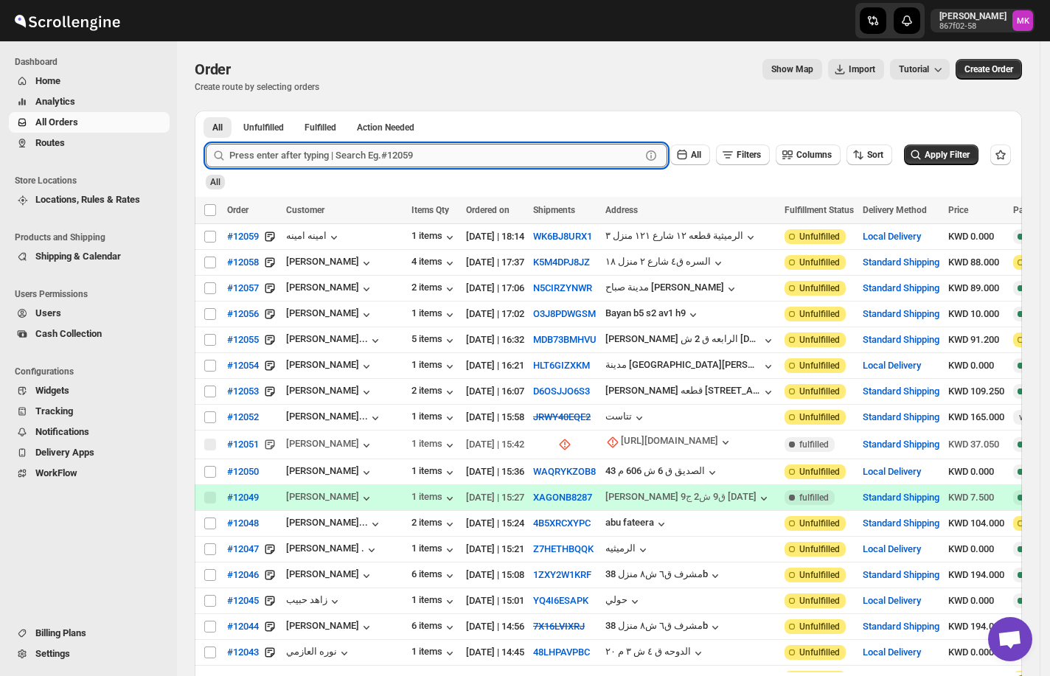
click at [335, 159] on input "text" at bounding box center [434, 156] width 411 height 24
paste input "12059"
type input "12059"
click at [206, 111] on button "Submit" at bounding box center [227, 118] width 42 height 15
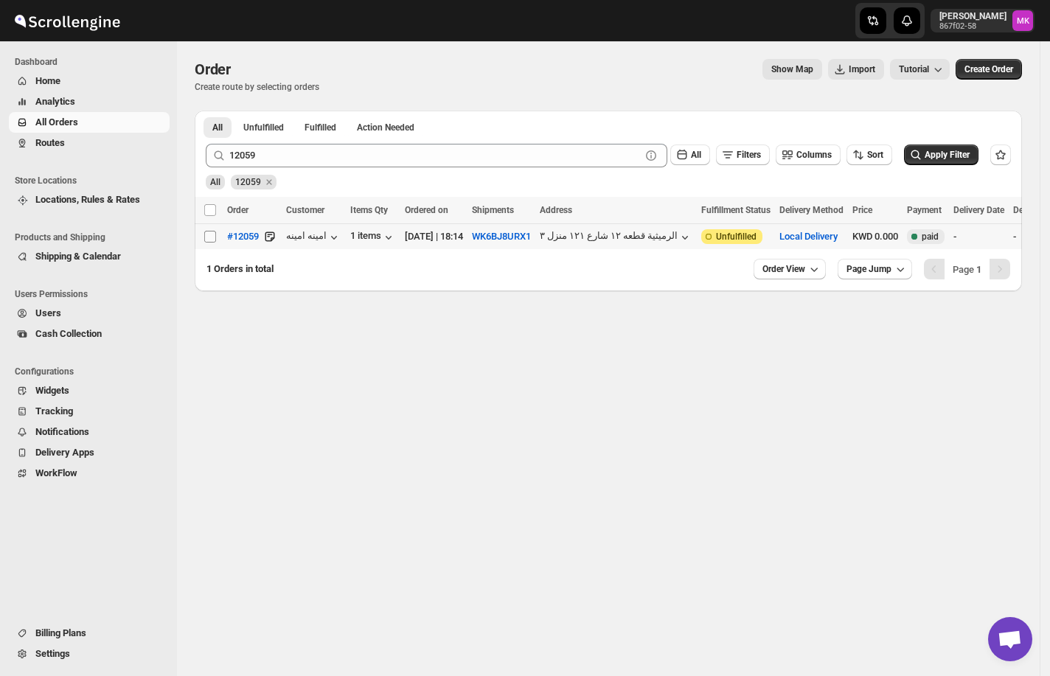
click at [208, 242] on input "Select order" at bounding box center [210, 237] width 12 height 12
checkbox input "true"
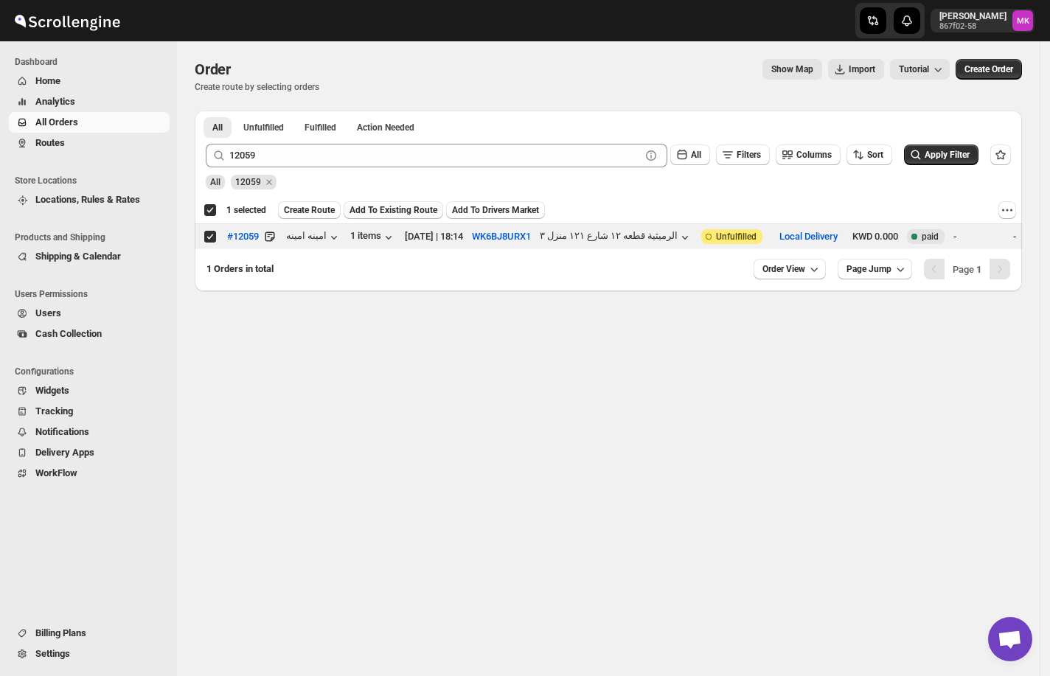
click at [392, 213] on span "Add To Existing Route" at bounding box center [393, 210] width 88 height 12
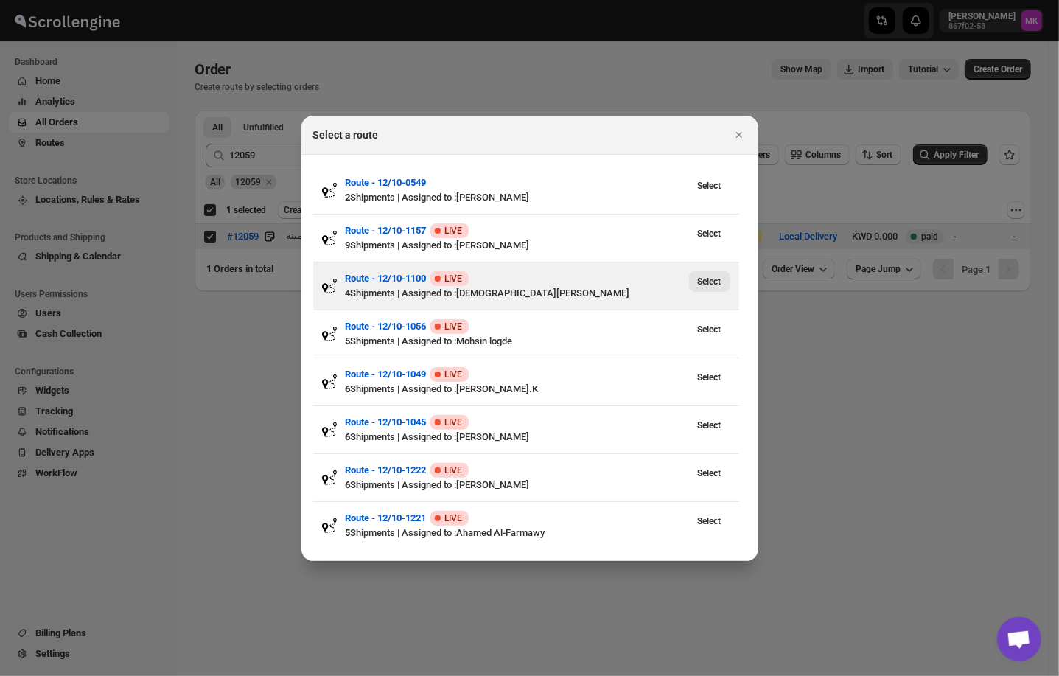
click at [711, 279] on span "Select" at bounding box center [710, 282] width 24 height 12
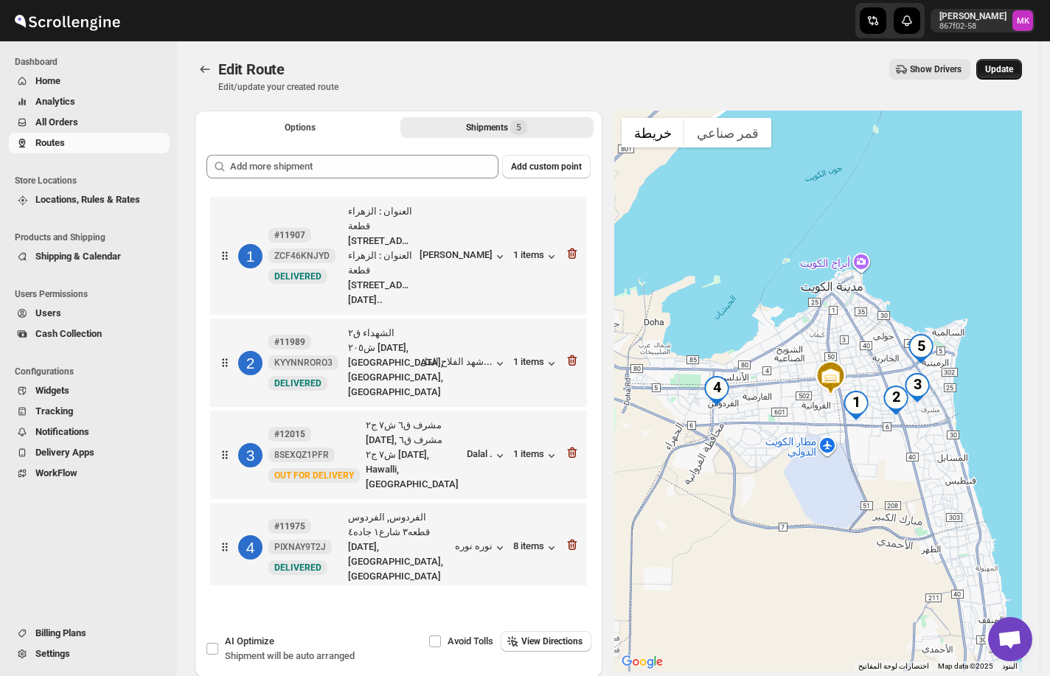
click at [1007, 77] on button "Update" at bounding box center [999, 69] width 46 height 21
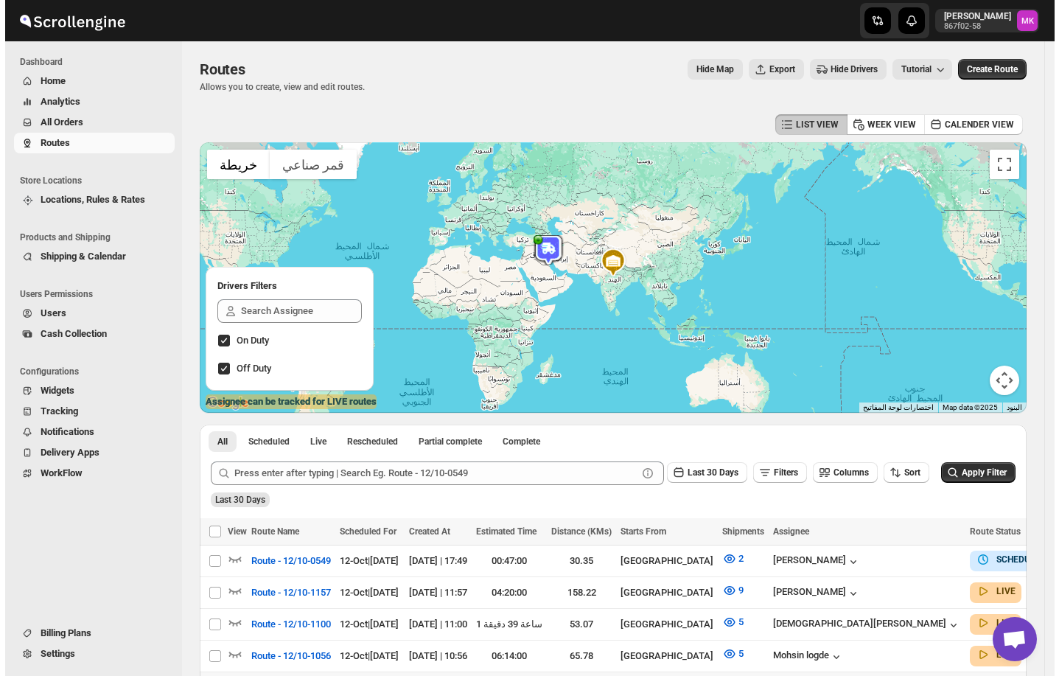
scroll to position [196, 0]
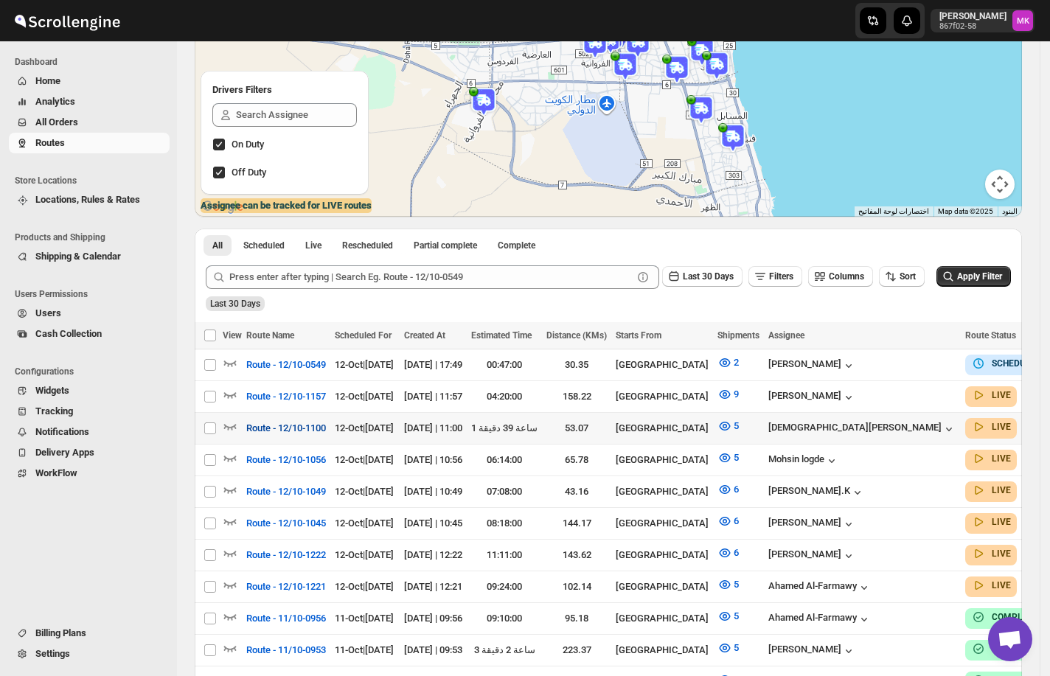
click at [296, 432] on span "Route - 12/10-1100" at bounding box center [286, 428] width 80 height 15
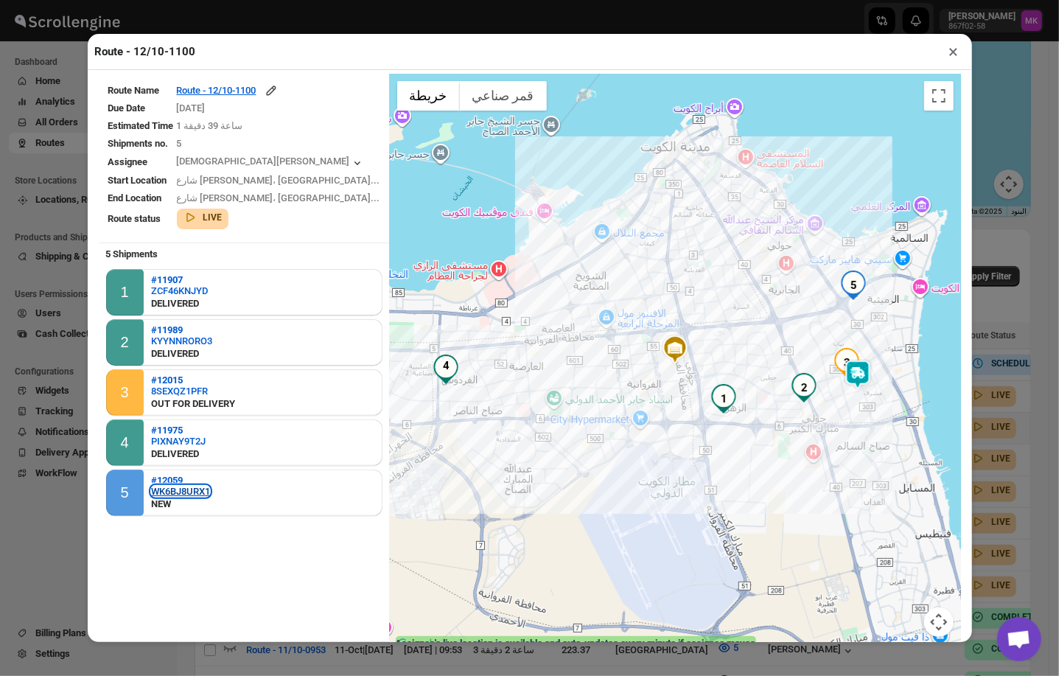
click at [171, 490] on div "WK6BJ8URX1" at bounding box center [180, 491] width 59 height 11
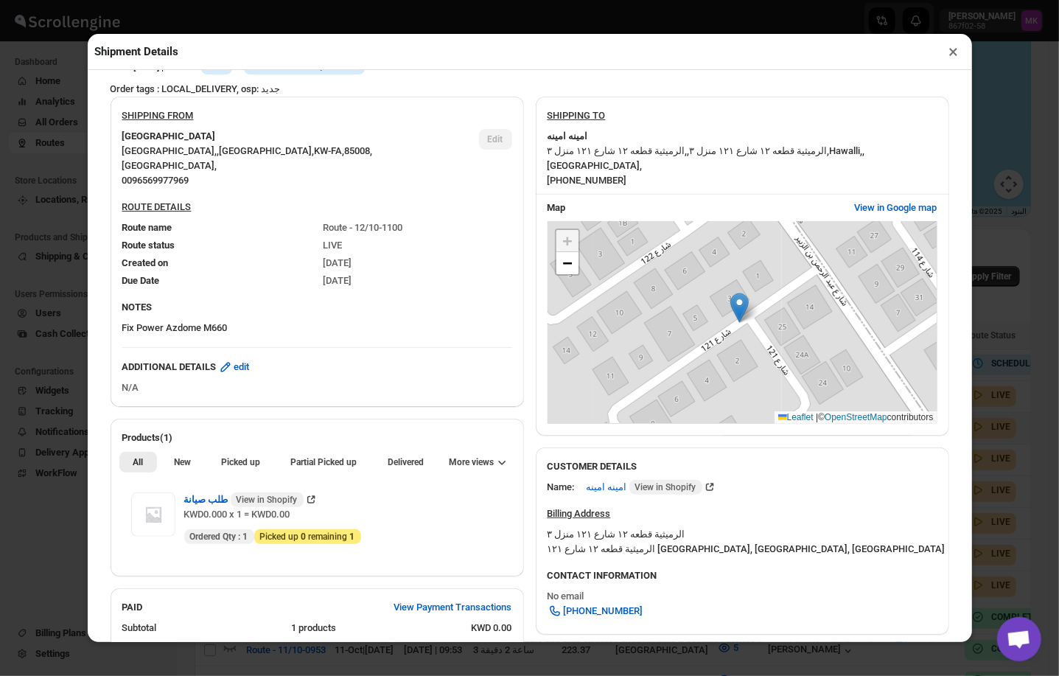
scroll to position [419, 0]
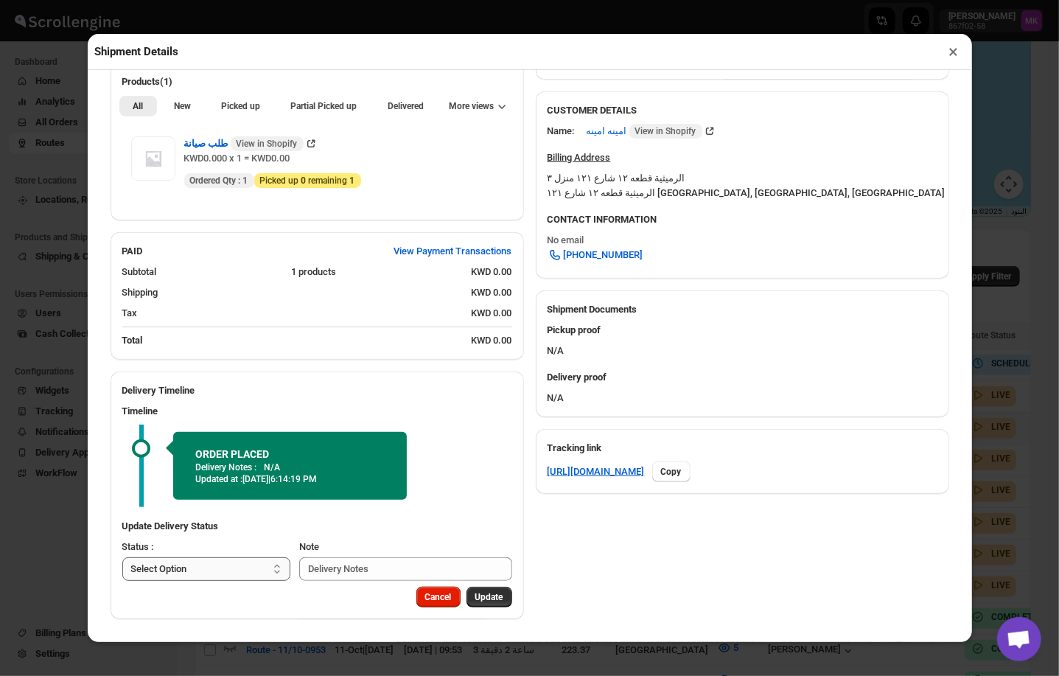
click at [195, 561] on select "Select Option PICKED UP OUT FOR DELIVERY RESCHEDULE DELIVERED CANCELLED" at bounding box center [206, 569] width 169 height 24
select select "PICKED_UP"
click at [122, 557] on select "Select Option PICKED UP OUT FOR DELIVERY RESCHEDULE DELIVERED CANCELLED" at bounding box center [206, 569] width 169 height 24
click at [472, 602] on span "Pick Products" at bounding box center [475, 597] width 55 height 12
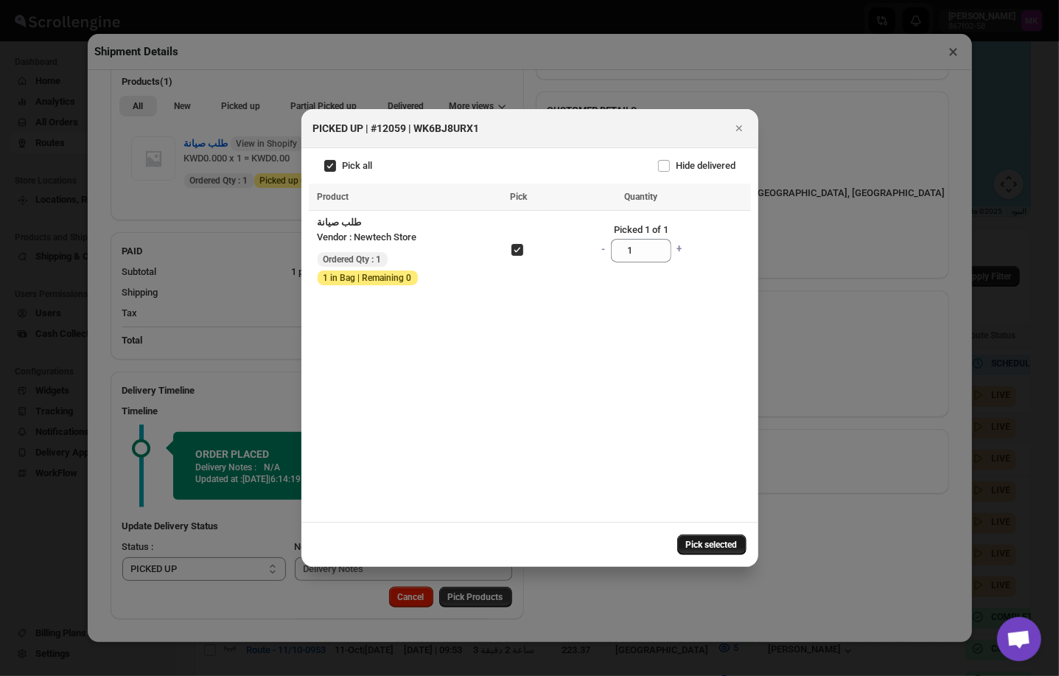
click at [708, 537] on button "Pick selected" at bounding box center [711, 544] width 69 height 21
select select
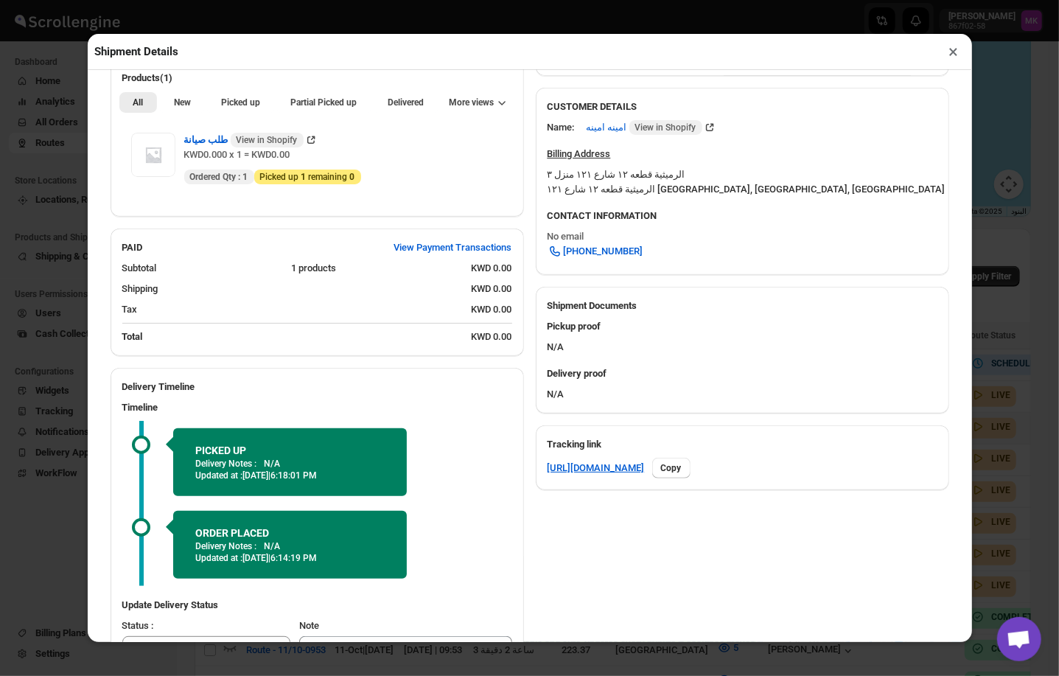
click at [957, 57] on button "×" at bounding box center [954, 51] width 21 height 21
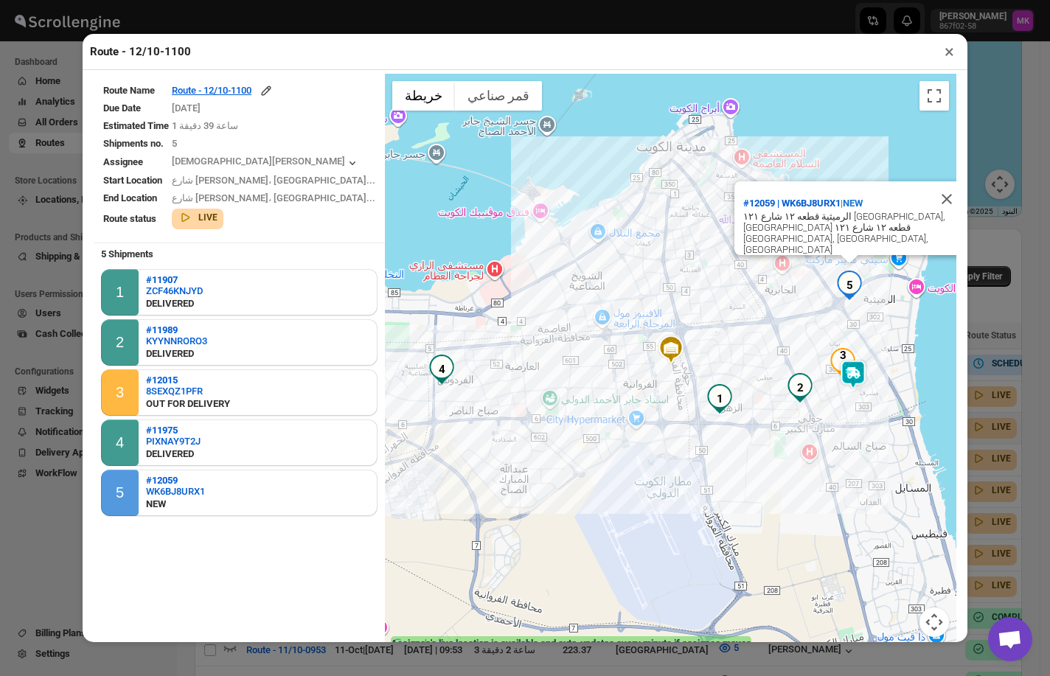
click at [947, 57] on button "×" at bounding box center [948, 51] width 21 height 21
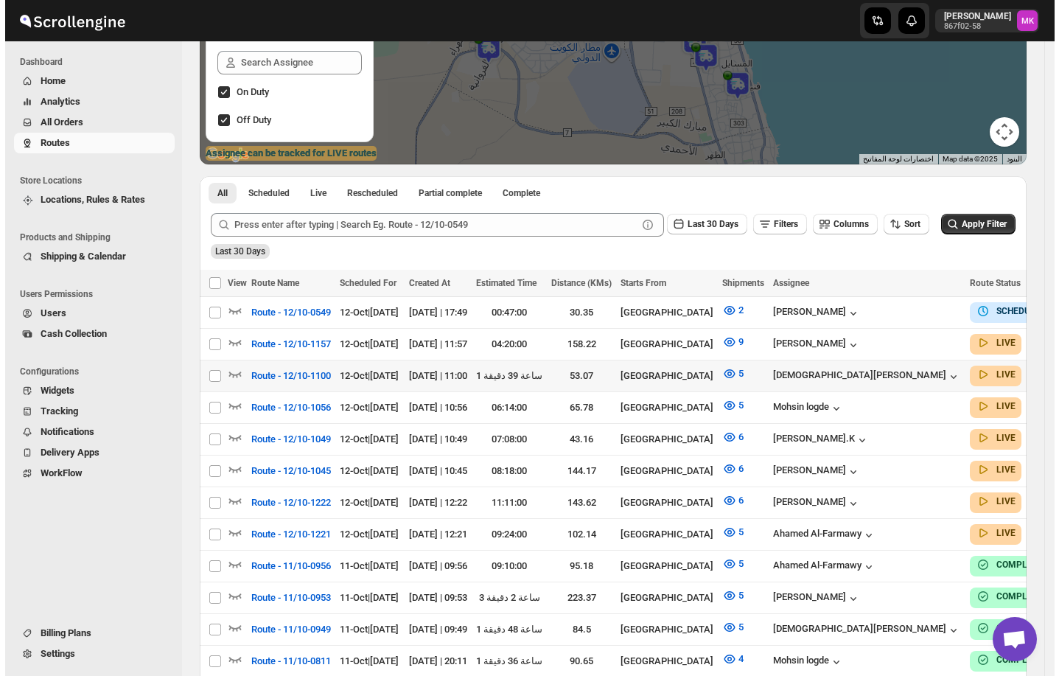
scroll to position [295, 0]
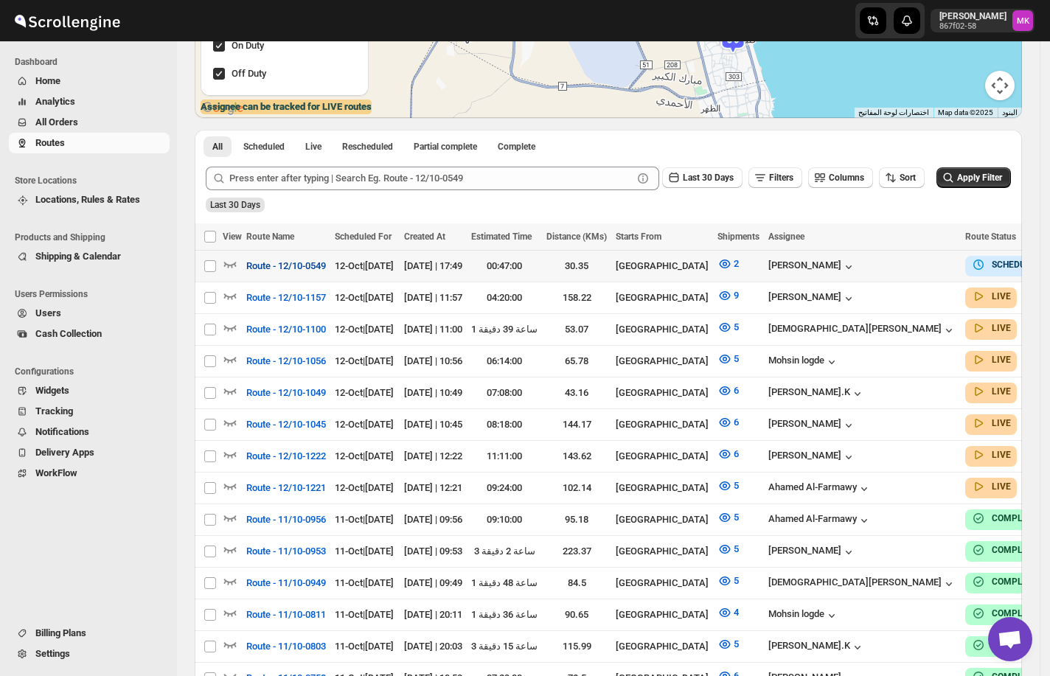
click at [326, 267] on span "Route - 12/10-0549" at bounding box center [286, 266] width 80 height 15
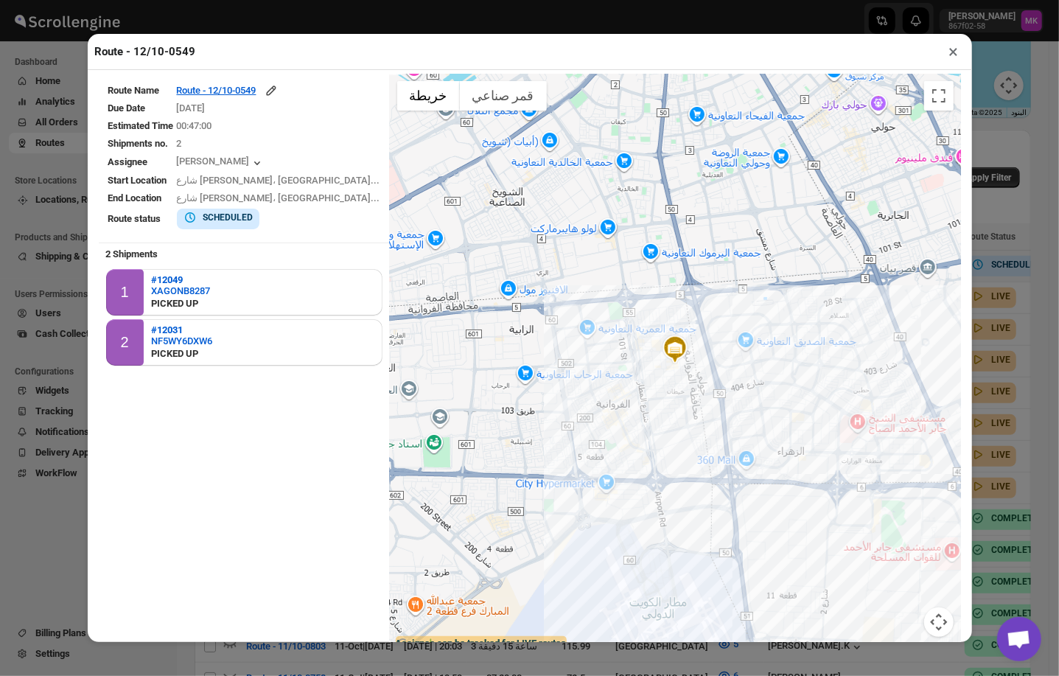
click at [34, 372] on div "Route - 12/10-0549 × Route Name Route - 12/10-0549 Due Date [DATE] Estimated Ti…" at bounding box center [529, 338] width 1059 height 676
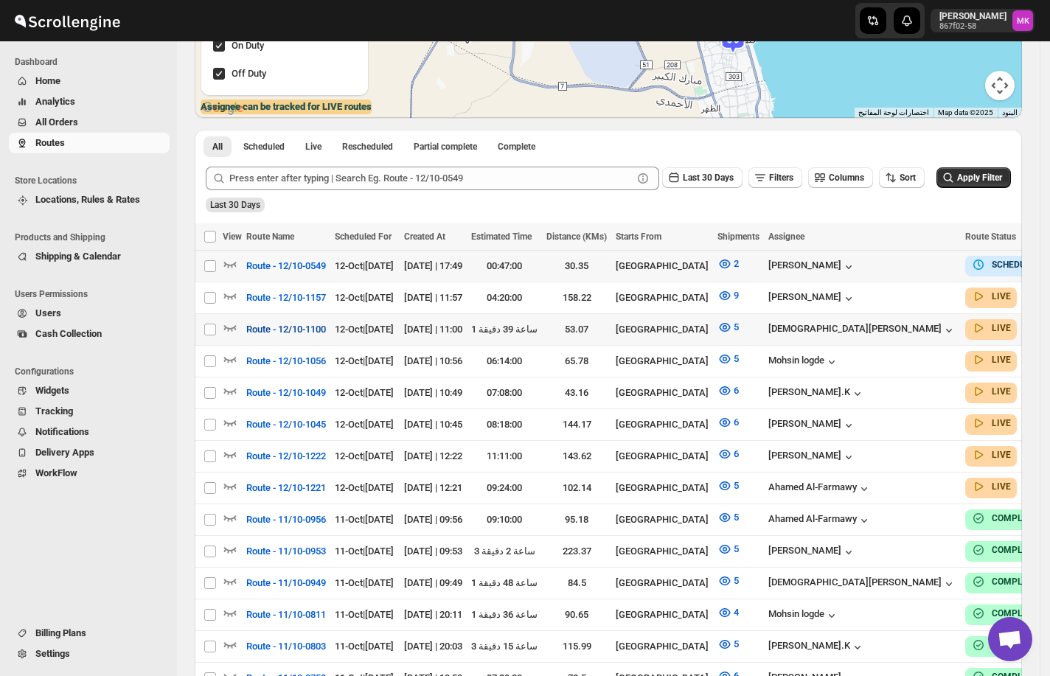
click at [284, 324] on span "Route - 12/10-1100" at bounding box center [286, 329] width 80 height 15
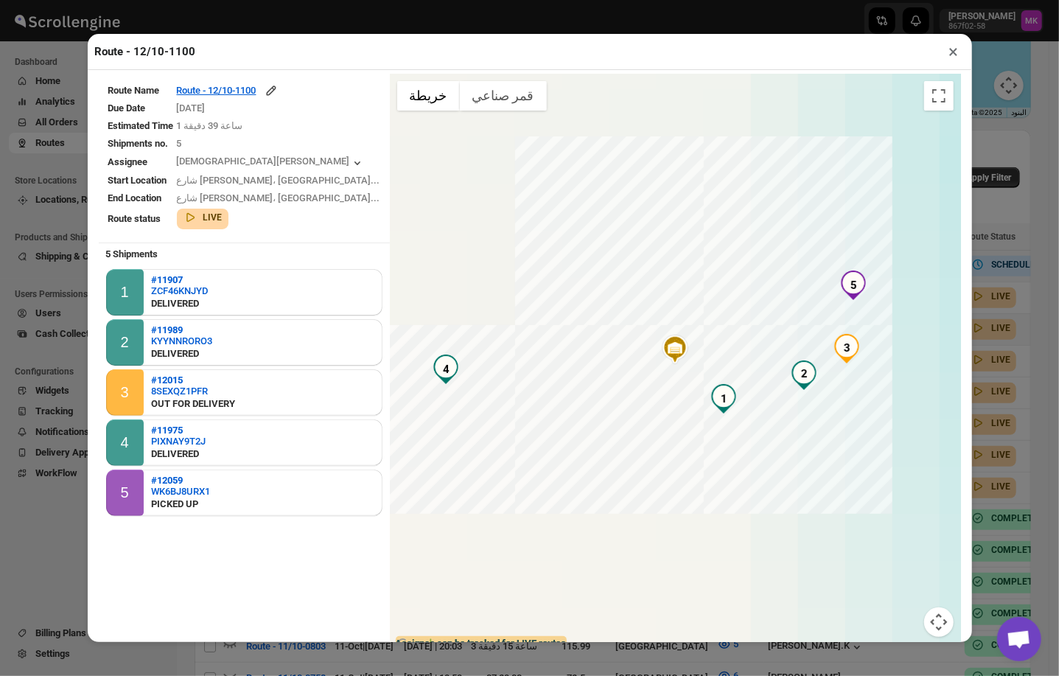
scroll to position [46, 0]
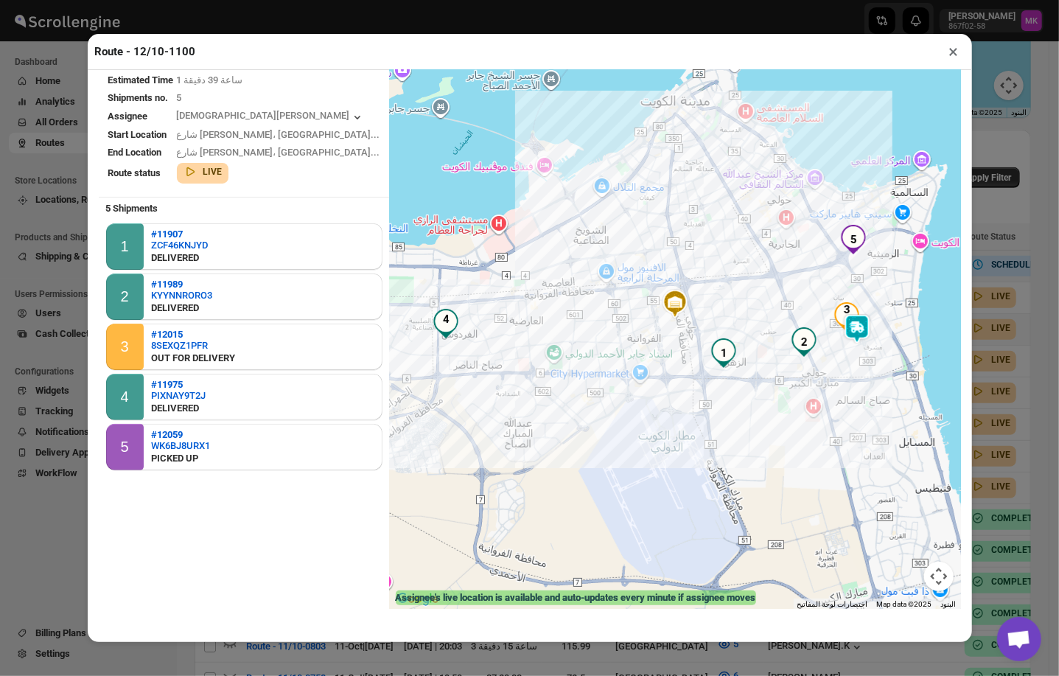
click at [956, 57] on button "×" at bounding box center [954, 51] width 21 height 21
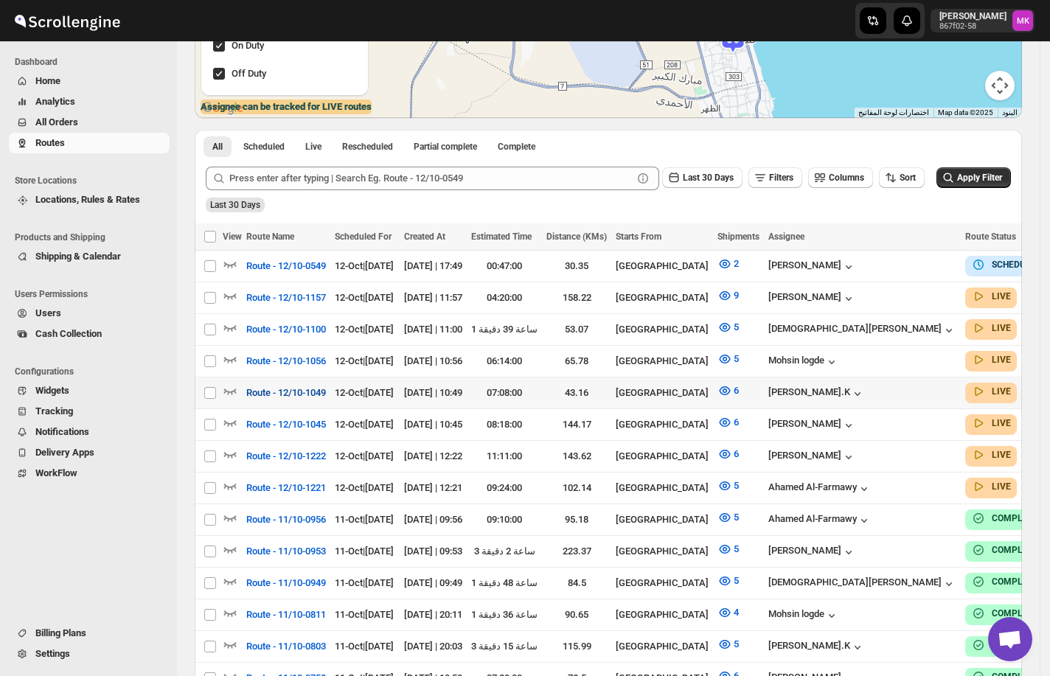
click at [279, 392] on span "Route - 12/10-1049" at bounding box center [286, 393] width 80 height 15
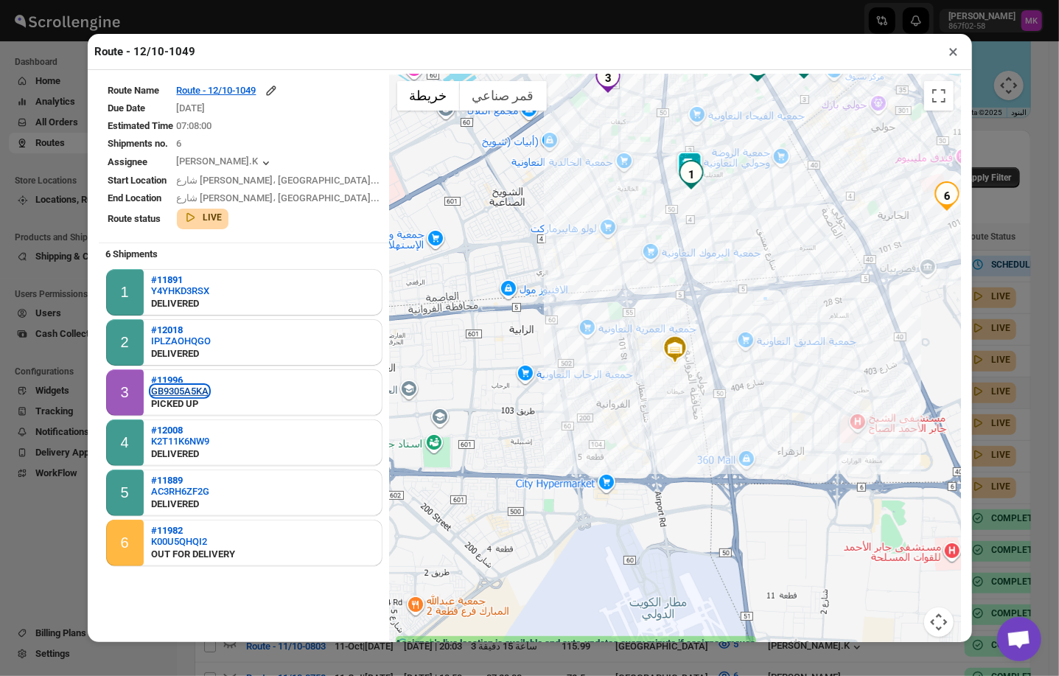
click at [165, 390] on div "GB9305A5KA" at bounding box center [179, 391] width 57 height 11
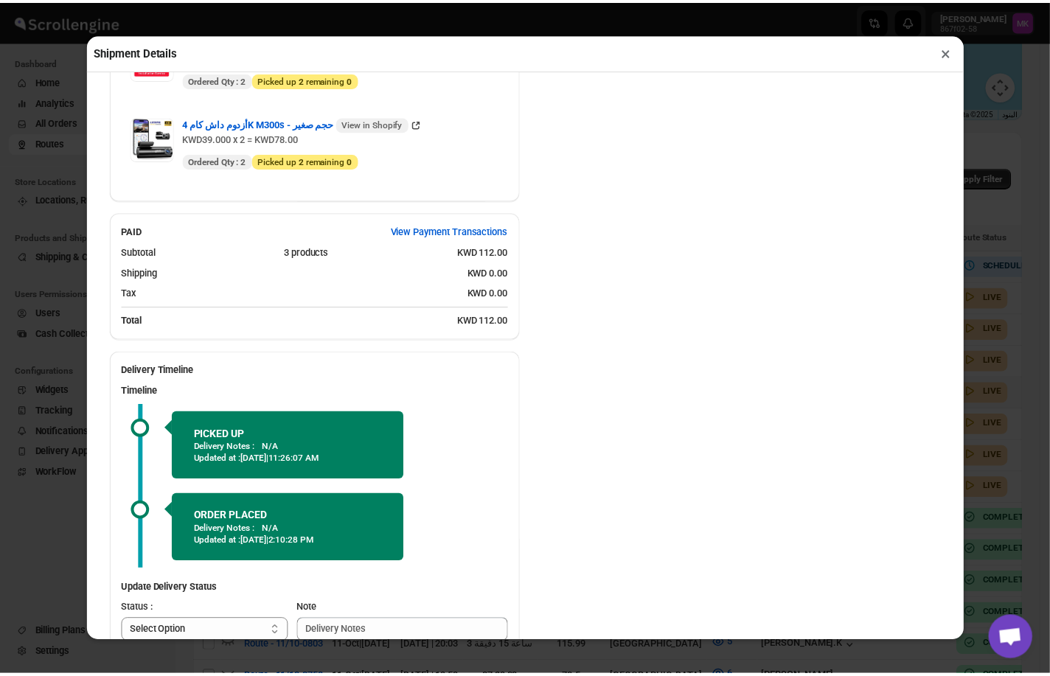
scroll to position [930, 0]
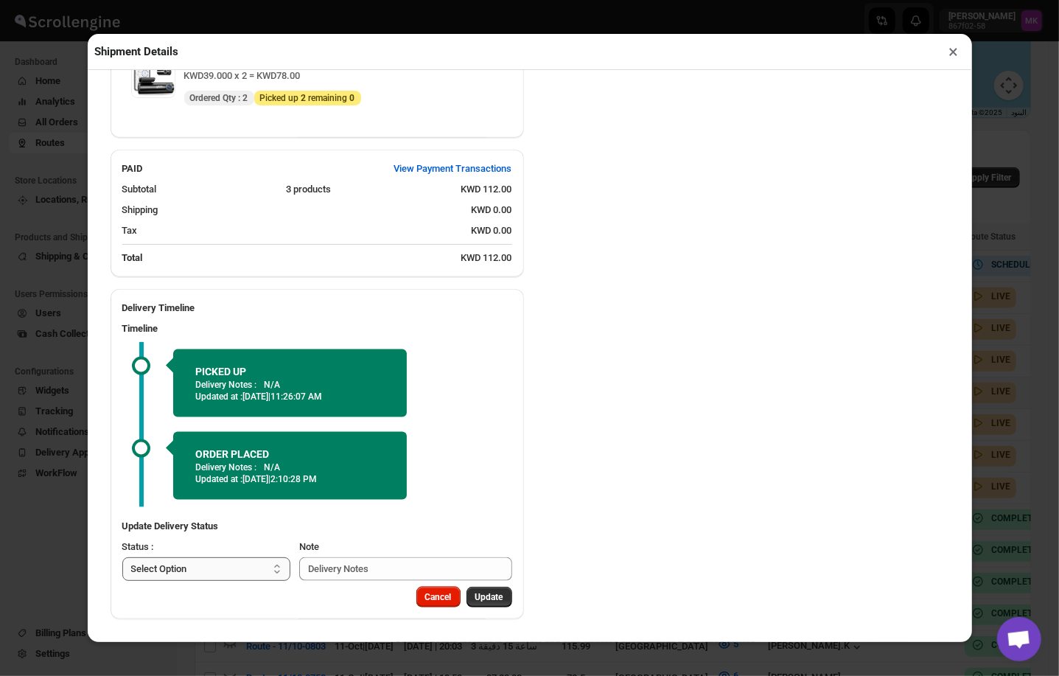
click at [202, 575] on select "Select Option PICKED UP DELIVERED CANCELLED" at bounding box center [206, 569] width 169 height 24
click at [947, 57] on button "×" at bounding box center [954, 51] width 21 height 21
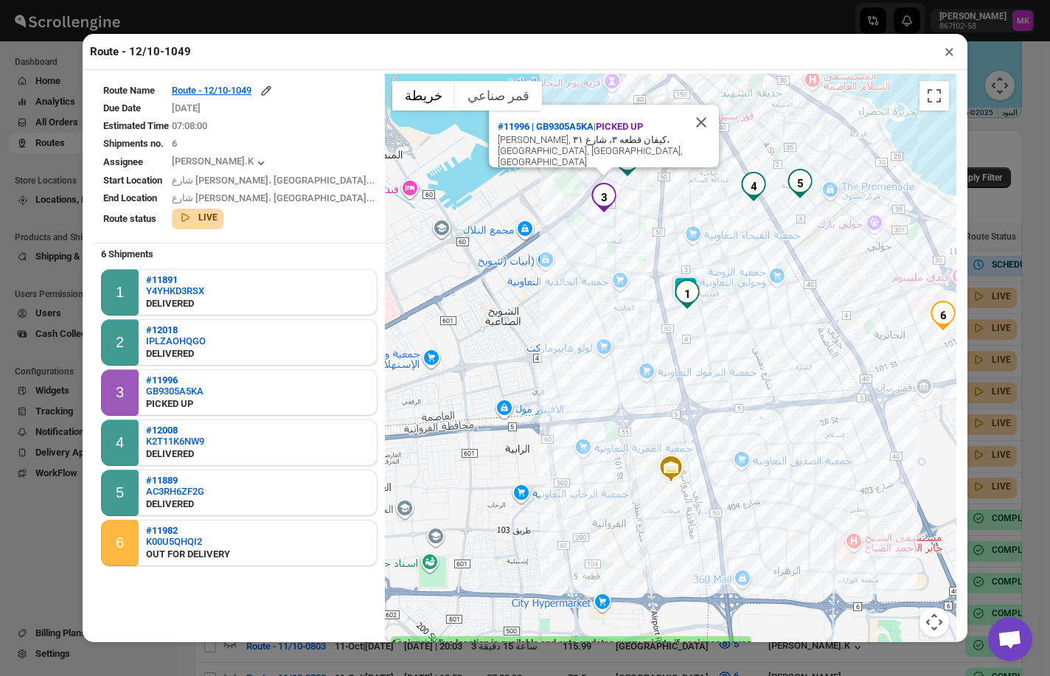
click at [947, 60] on button "×" at bounding box center [948, 51] width 21 height 21
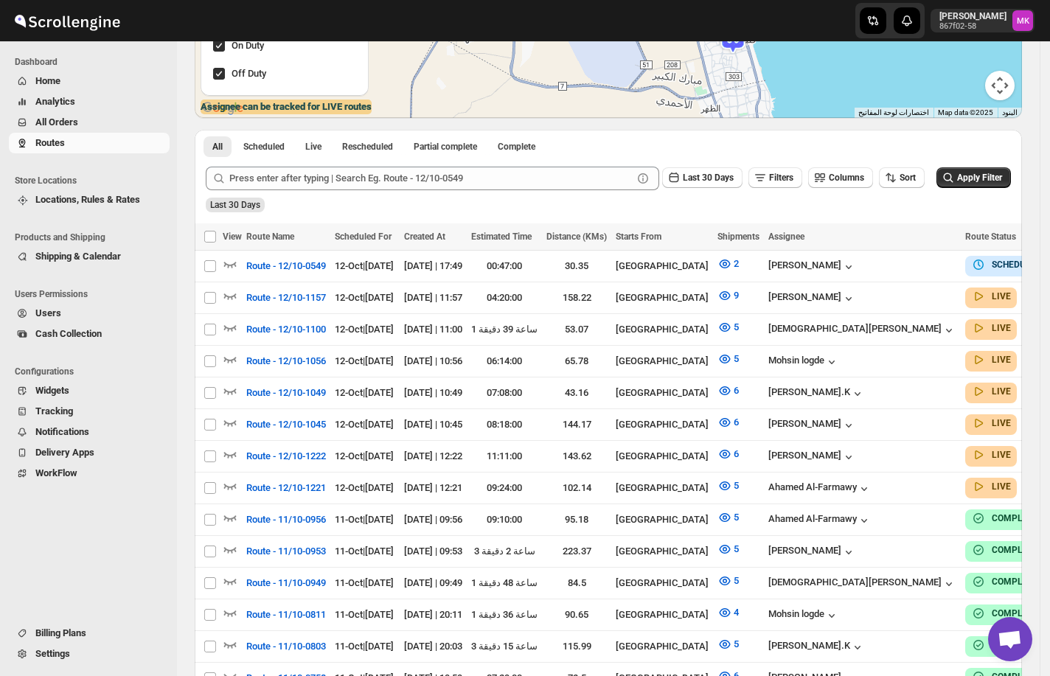
click at [33, 336] on button "Cash Collection" at bounding box center [89, 334] width 161 height 21
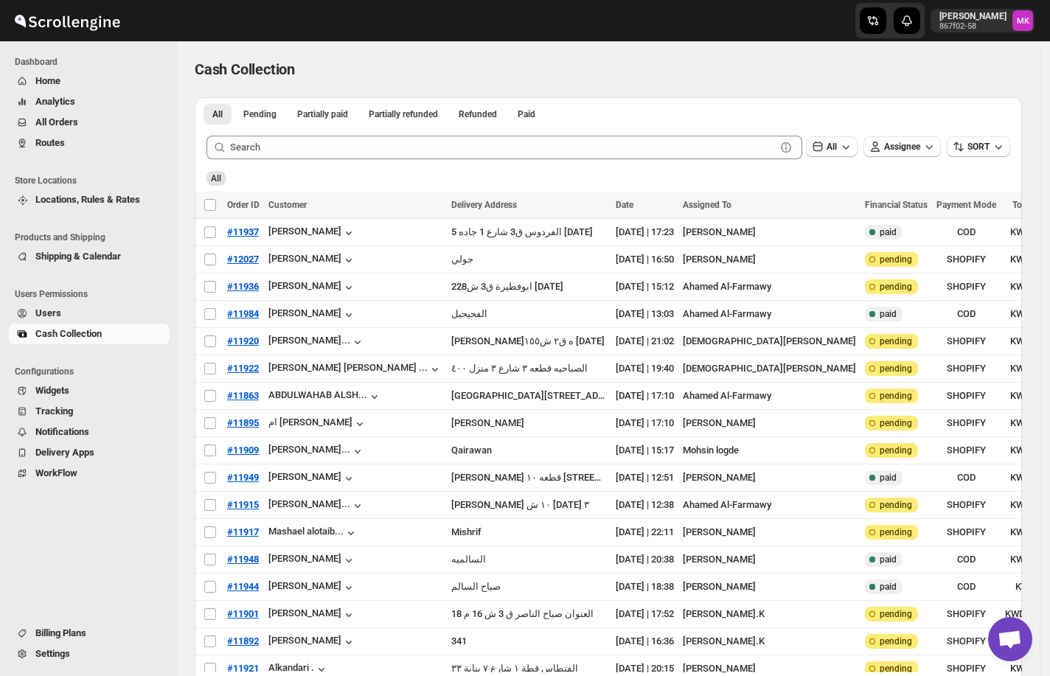
click at [50, 146] on span "Routes" at bounding box center [49, 142] width 29 height 11
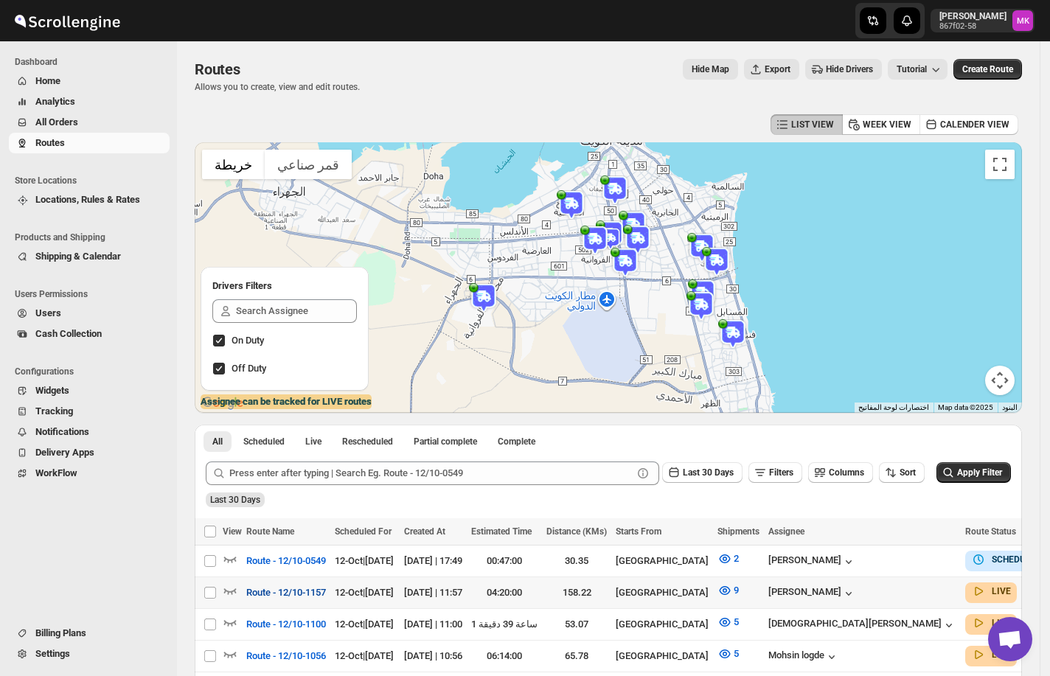
click at [292, 588] on span "Route - 12/10-1157" at bounding box center [286, 592] width 80 height 15
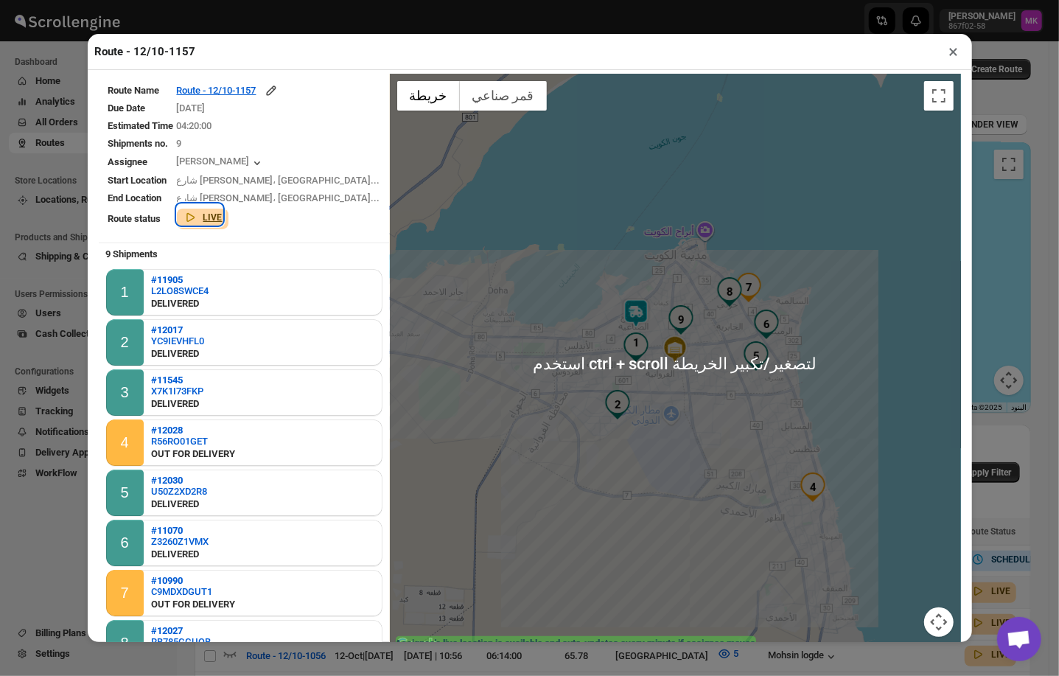
click at [223, 208] on div "LIVE" at bounding box center [200, 214] width 46 height 21
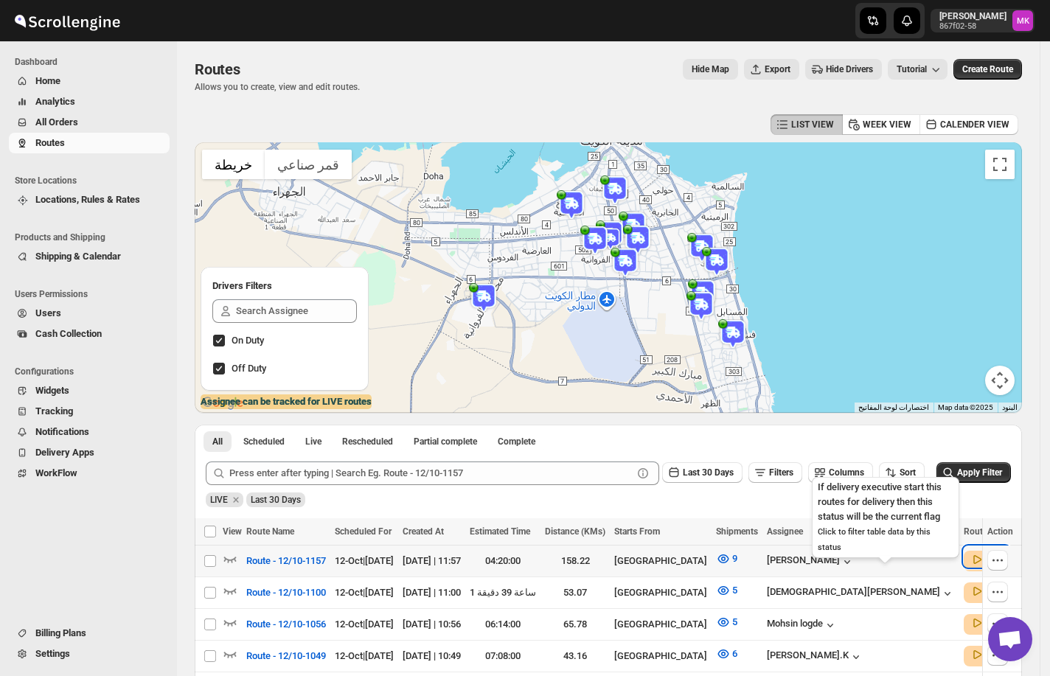
click at [969, 558] on icon "button" at bounding box center [976, 559] width 15 height 15
click at [963, 558] on div "LIVE" at bounding box center [986, 556] width 46 height 21
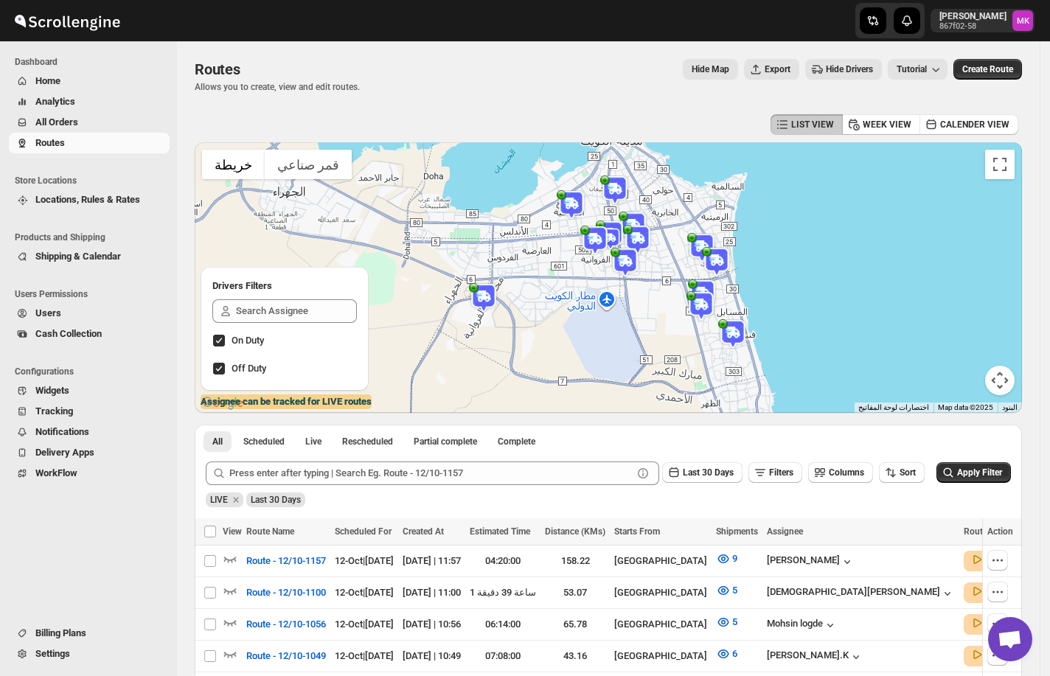
click at [1003, 384] on button "عناصر التحكّم بطريقة عرض الخريطة" at bounding box center [999, 380] width 29 height 29
click at [1014, 162] on button "تبديل إلى العرض ملء الشاشة" at bounding box center [999, 164] width 29 height 29
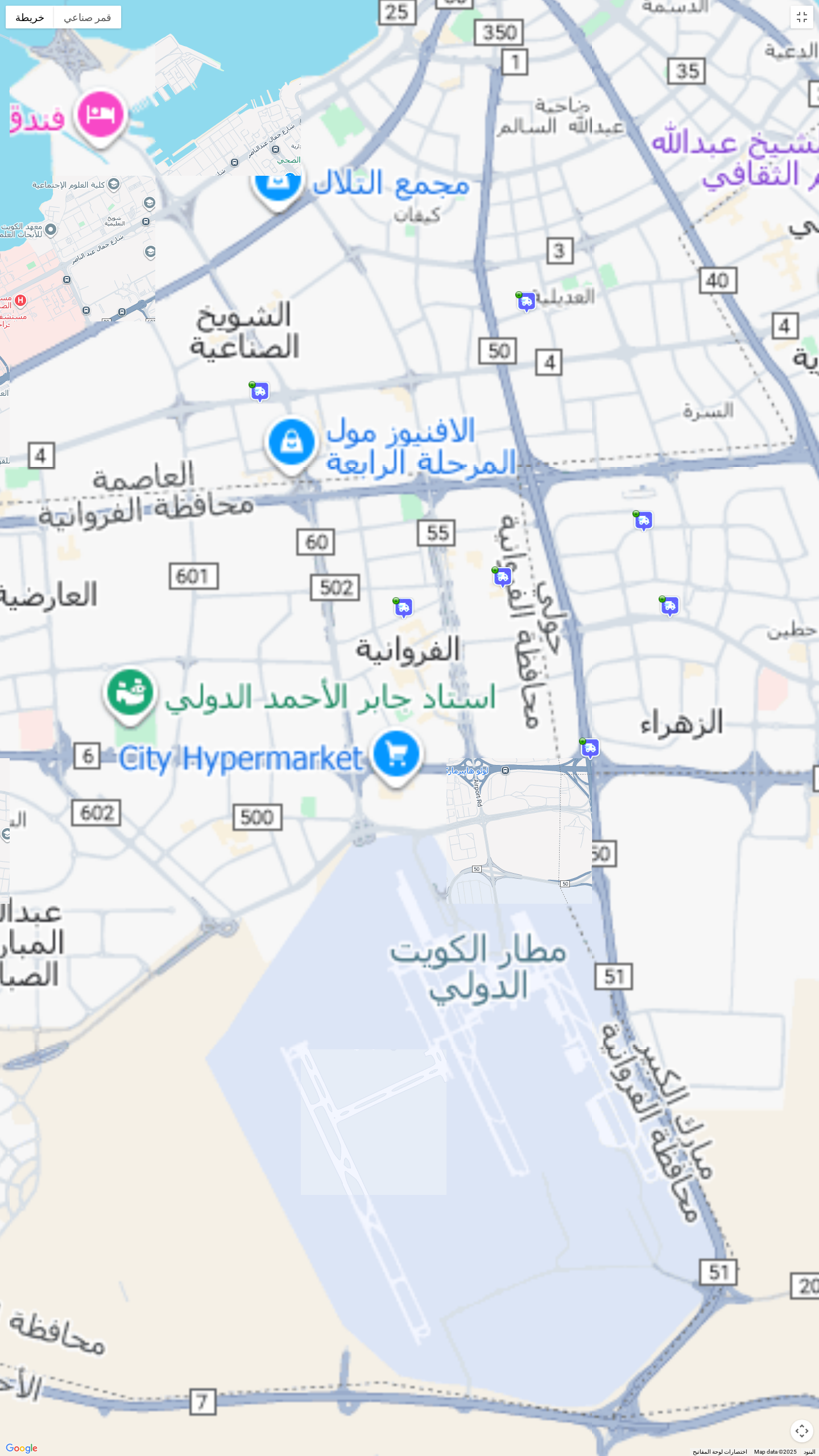
drag, startPoint x: 596, startPoint y: 711, endPoint x: 338, endPoint y: 729, distance: 258.6
click at [338, 521] on div at bounding box center [410, 728] width 819 height 1456
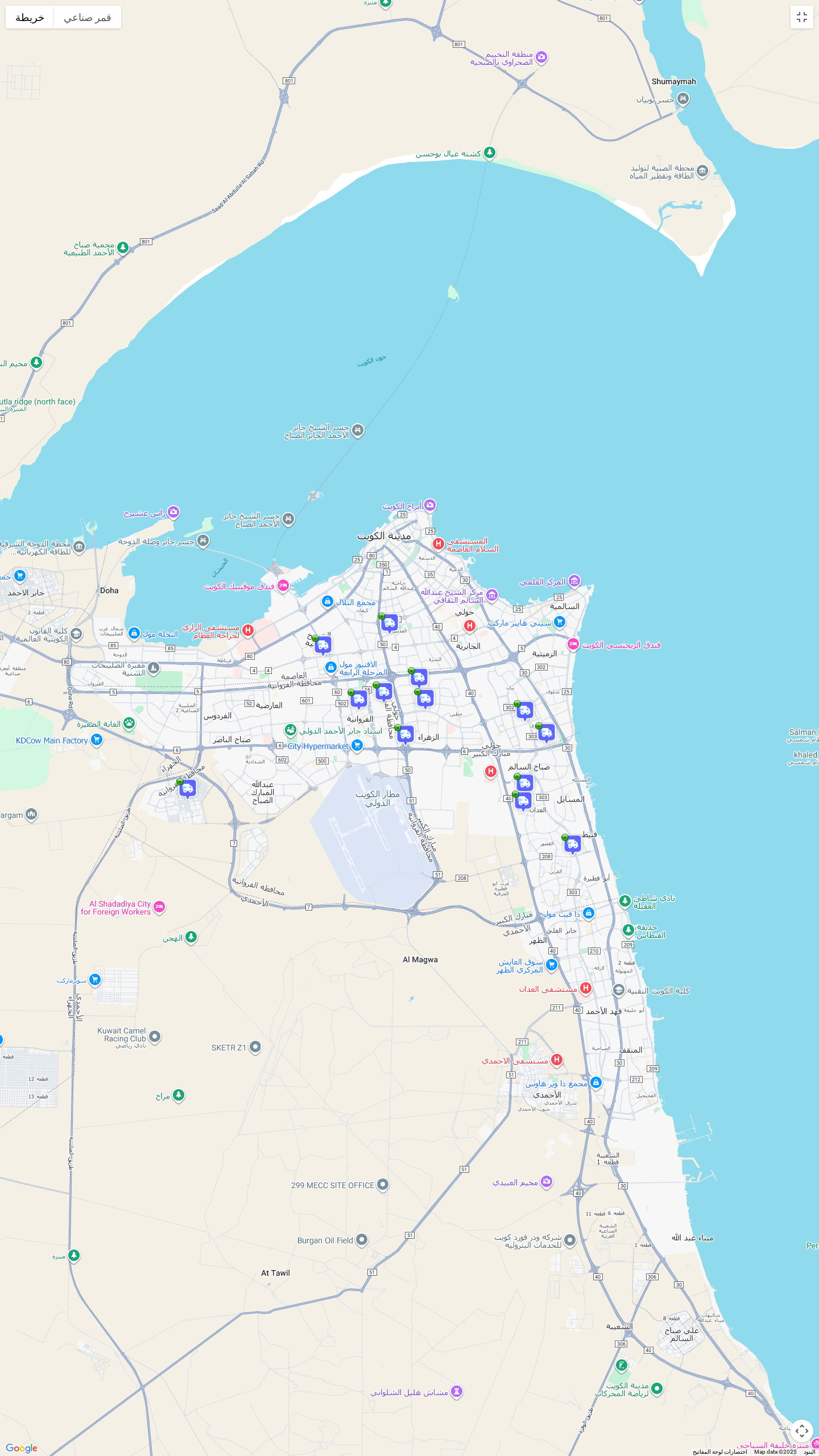
click at [594, 304] on div at bounding box center [410, 728] width 819 height 1456
click at [801, 25] on button "تبديل إلى العرض ملء الشاشة" at bounding box center [801, 16] width 22 height 22
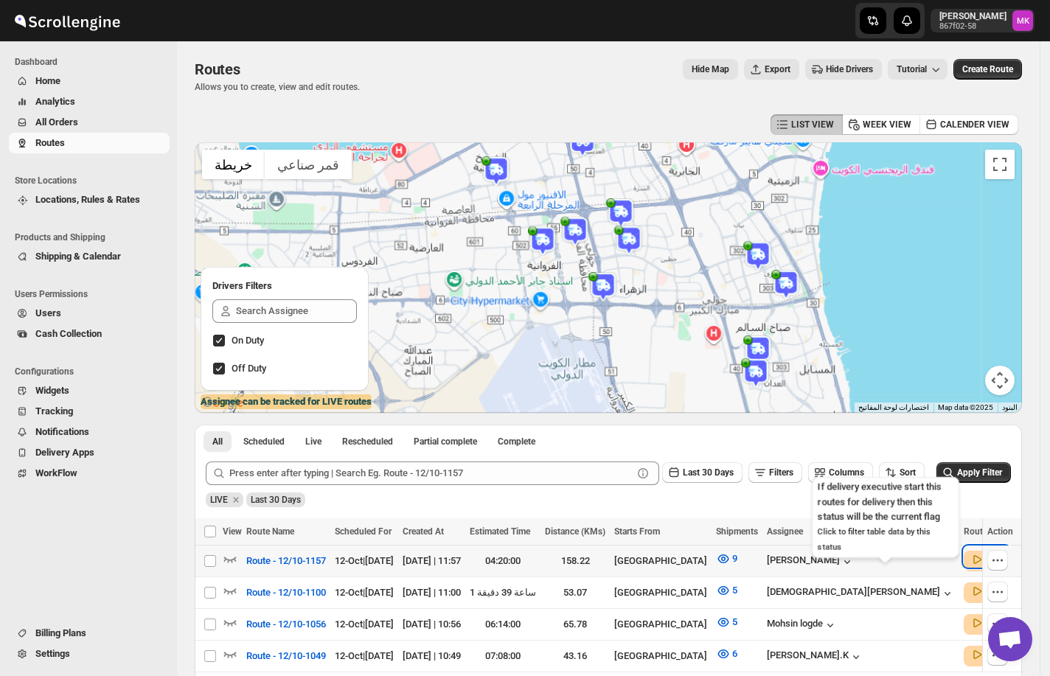
click at [969, 564] on icon "button" at bounding box center [976, 559] width 15 height 15
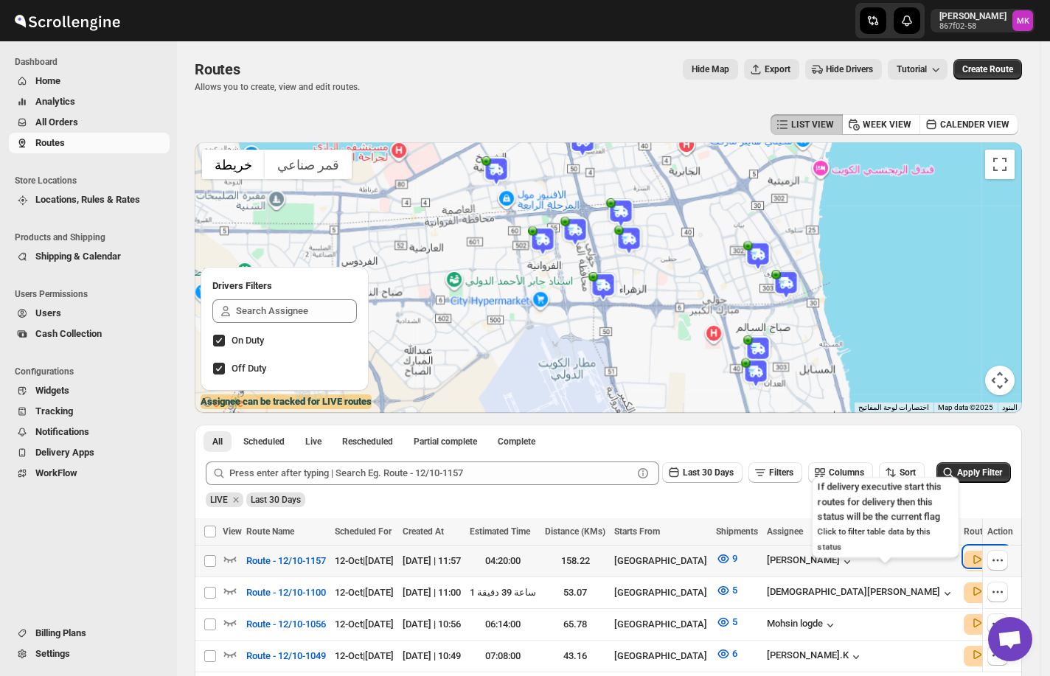
click at [973, 561] on icon "button" at bounding box center [977, 559] width 8 height 9
click at [295, 558] on span "Route - 12/10-1157" at bounding box center [286, 561] width 80 height 15
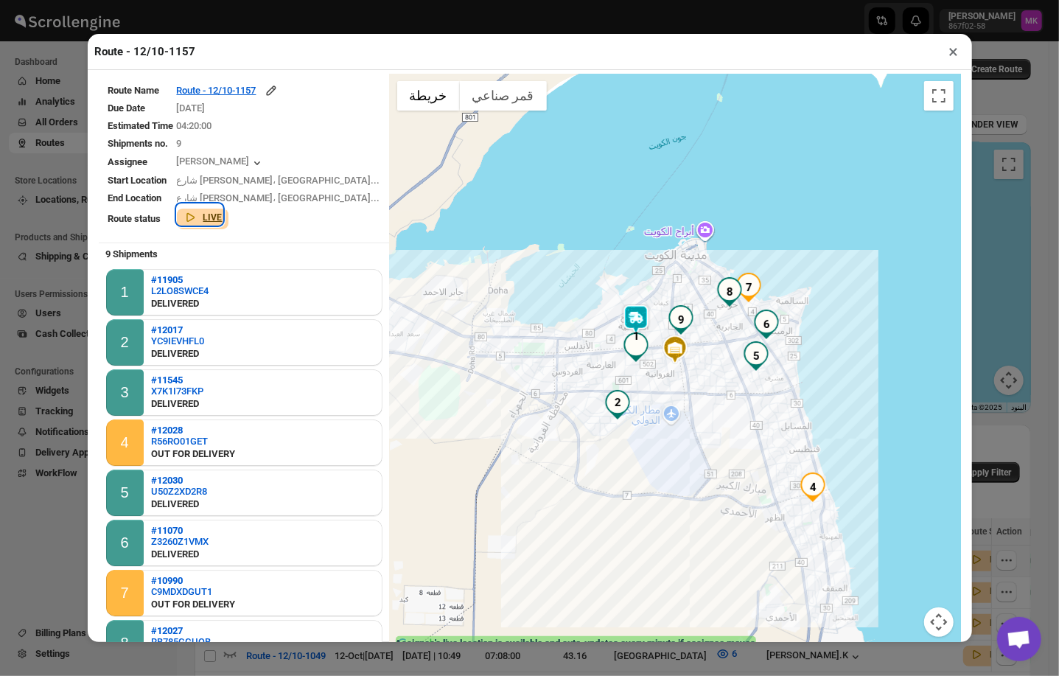
click at [198, 212] on icon "button" at bounding box center [190, 217] width 15 height 15
click at [223, 215] on b "LIVE" at bounding box center [212, 217] width 19 height 10
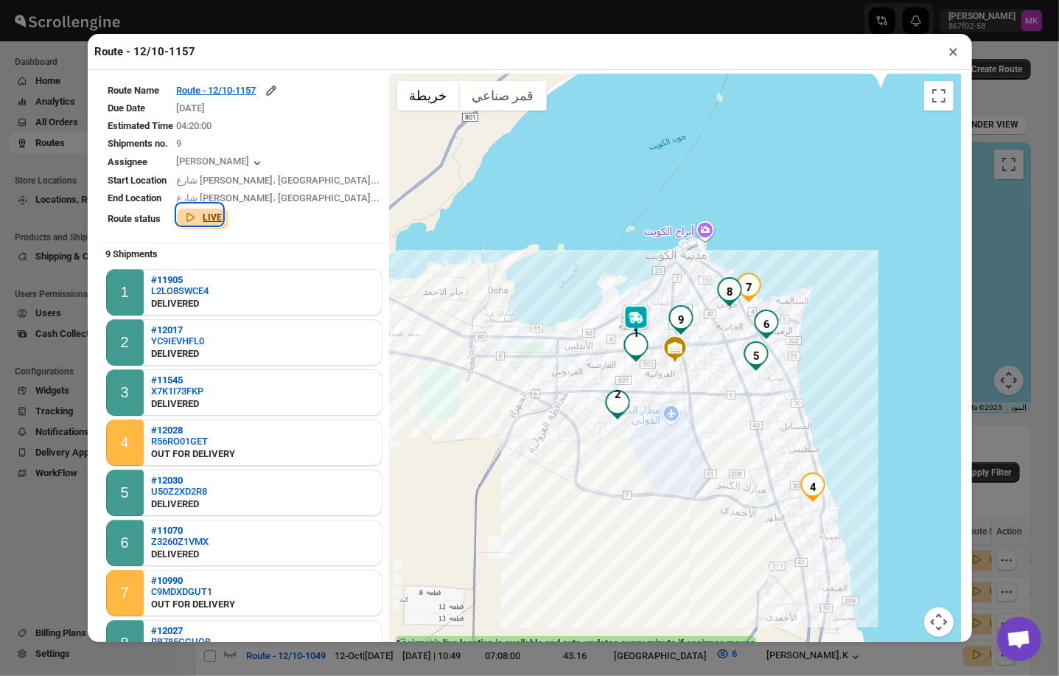
click at [223, 215] on b "LIVE" at bounding box center [212, 217] width 19 height 10
click at [572, 428] on div at bounding box center [675, 365] width 571 height 582
drag, startPoint x: 632, startPoint y: 436, endPoint x: 575, endPoint y: 428, distance: 57.4
click at [446, 428] on div at bounding box center [675, 365] width 571 height 582
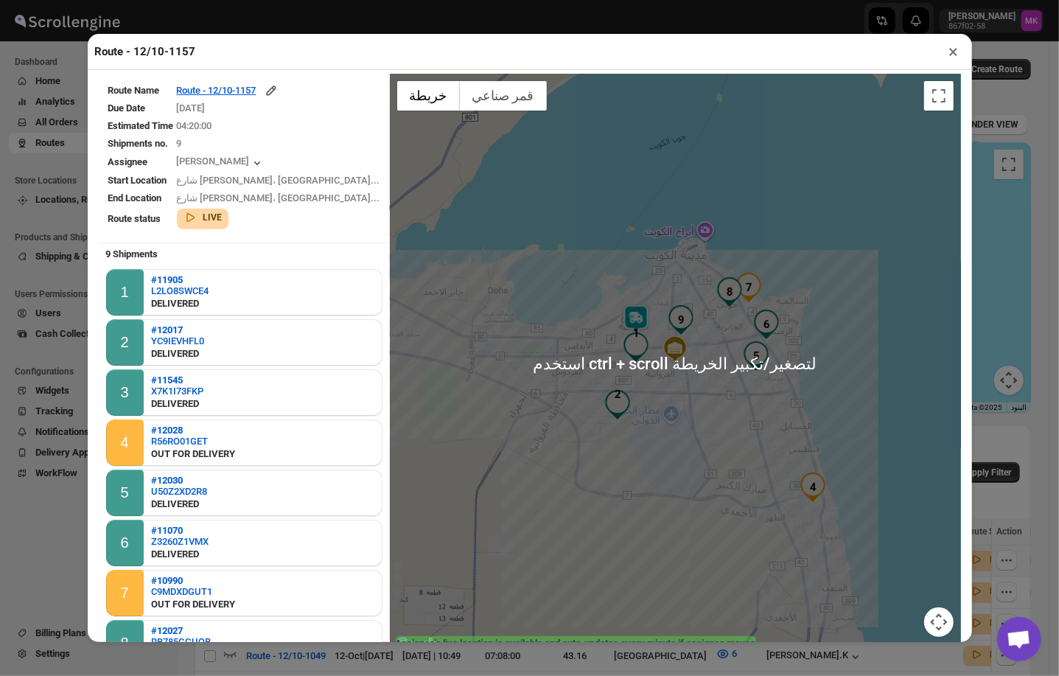
click at [544, 408] on div at bounding box center [675, 365] width 571 height 582
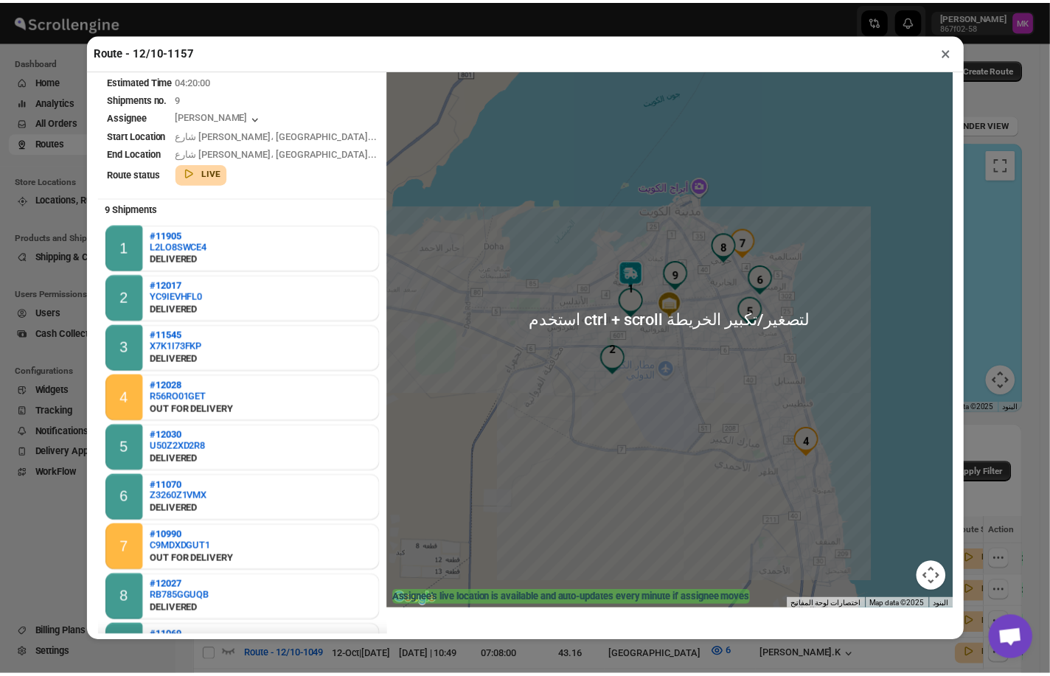
scroll to position [46, 0]
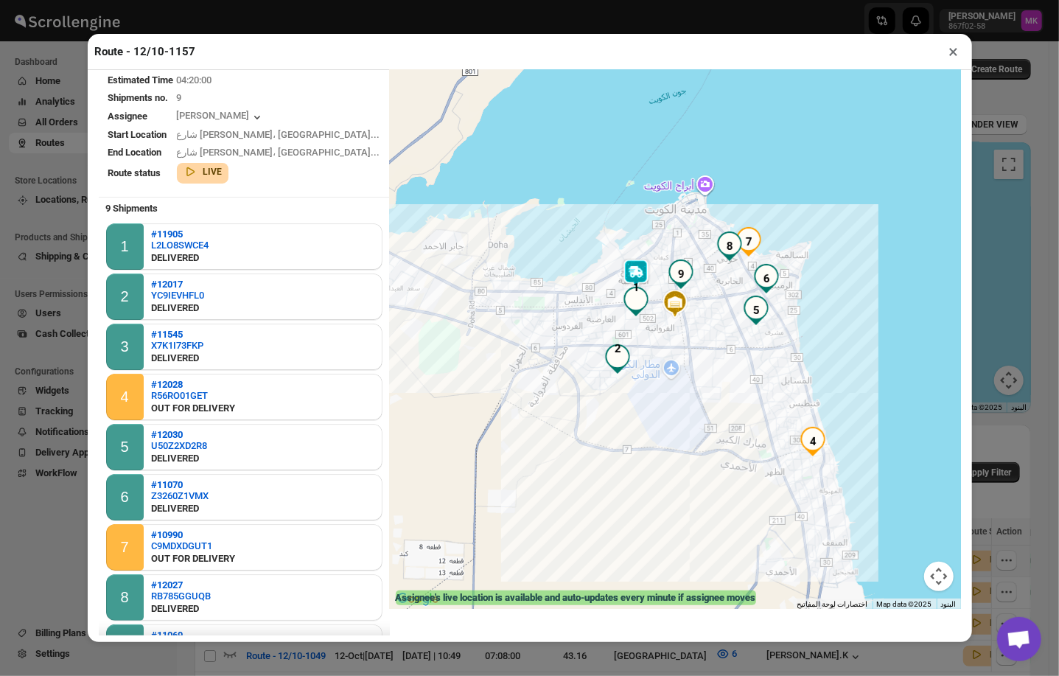
click at [944, 57] on button "×" at bounding box center [954, 51] width 21 height 21
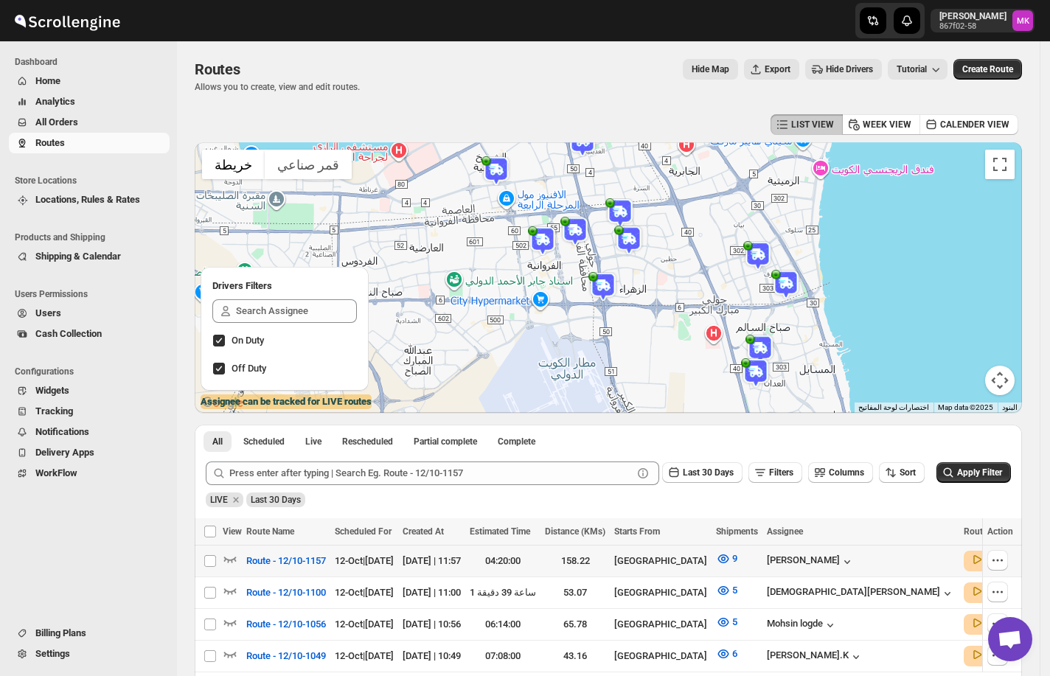
click at [56, 137] on span "Routes" at bounding box center [49, 142] width 29 height 11
click at [272, 565] on span "Route - 12/10-1157" at bounding box center [286, 561] width 80 height 15
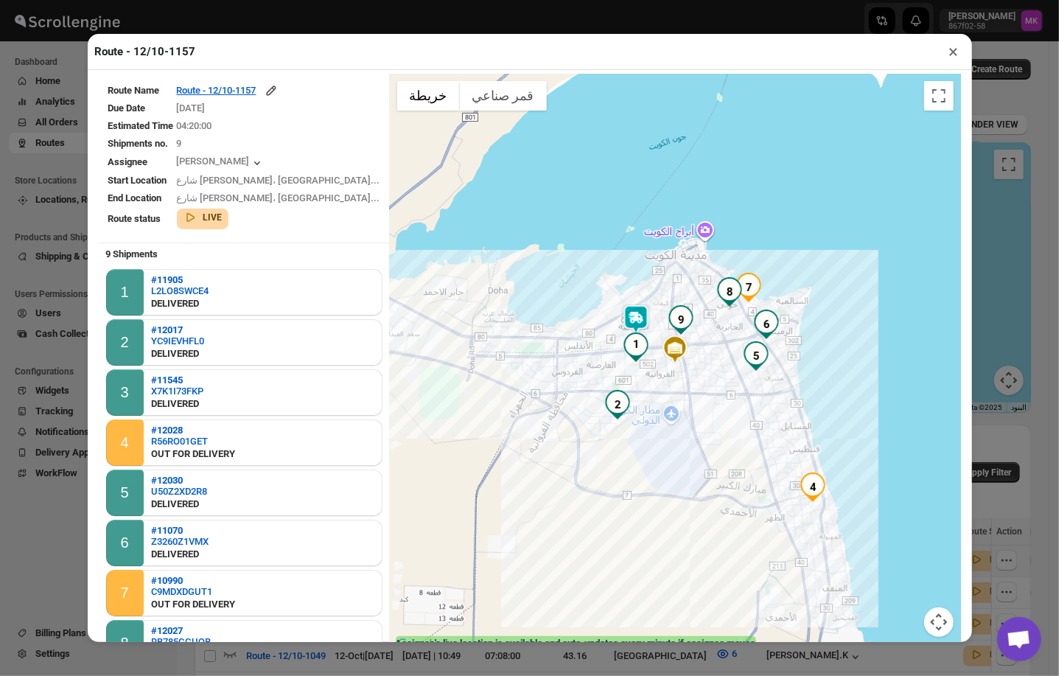
click at [948, 55] on button "×" at bounding box center [954, 51] width 21 height 21
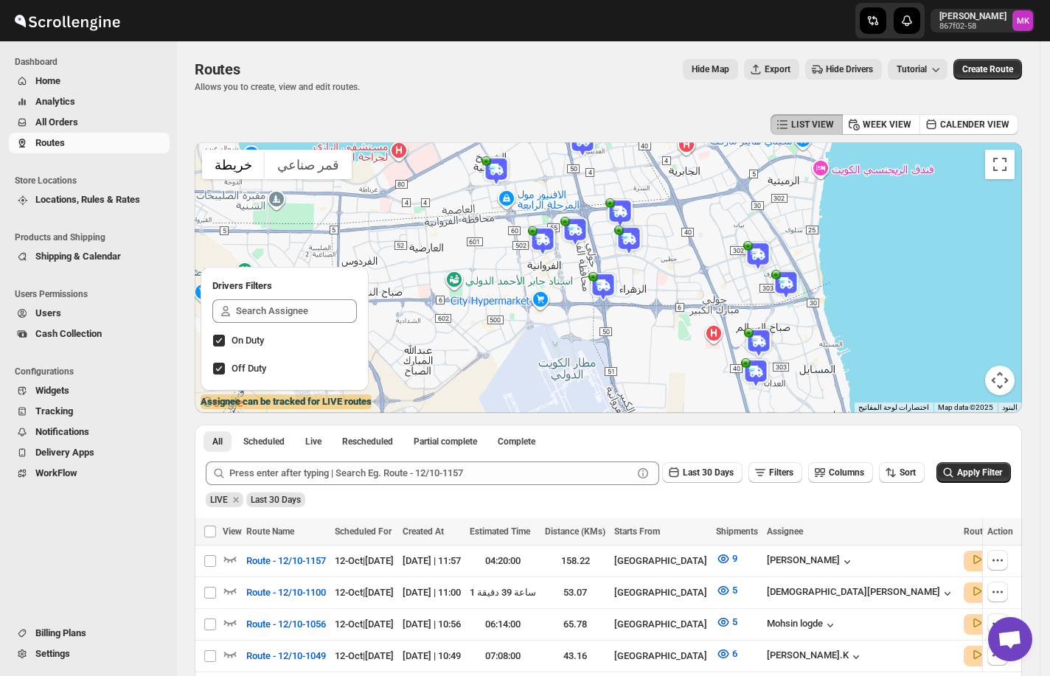
click at [69, 150] on button "Routes" at bounding box center [89, 143] width 161 height 21
click at [60, 121] on span "All Orders" at bounding box center [56, 121] width 43 height 11
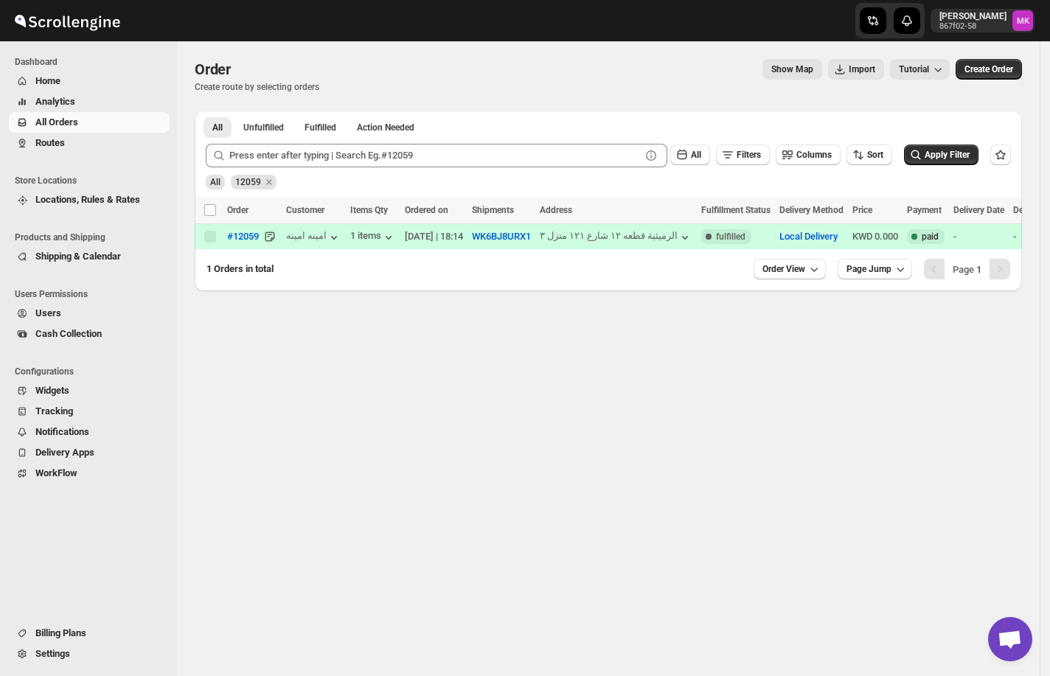
click at [35, 145] on span "Routes" at bounding box center [49, 142] width 29 height 11
